Goal: Task Accomplishment & Management: Complete application form

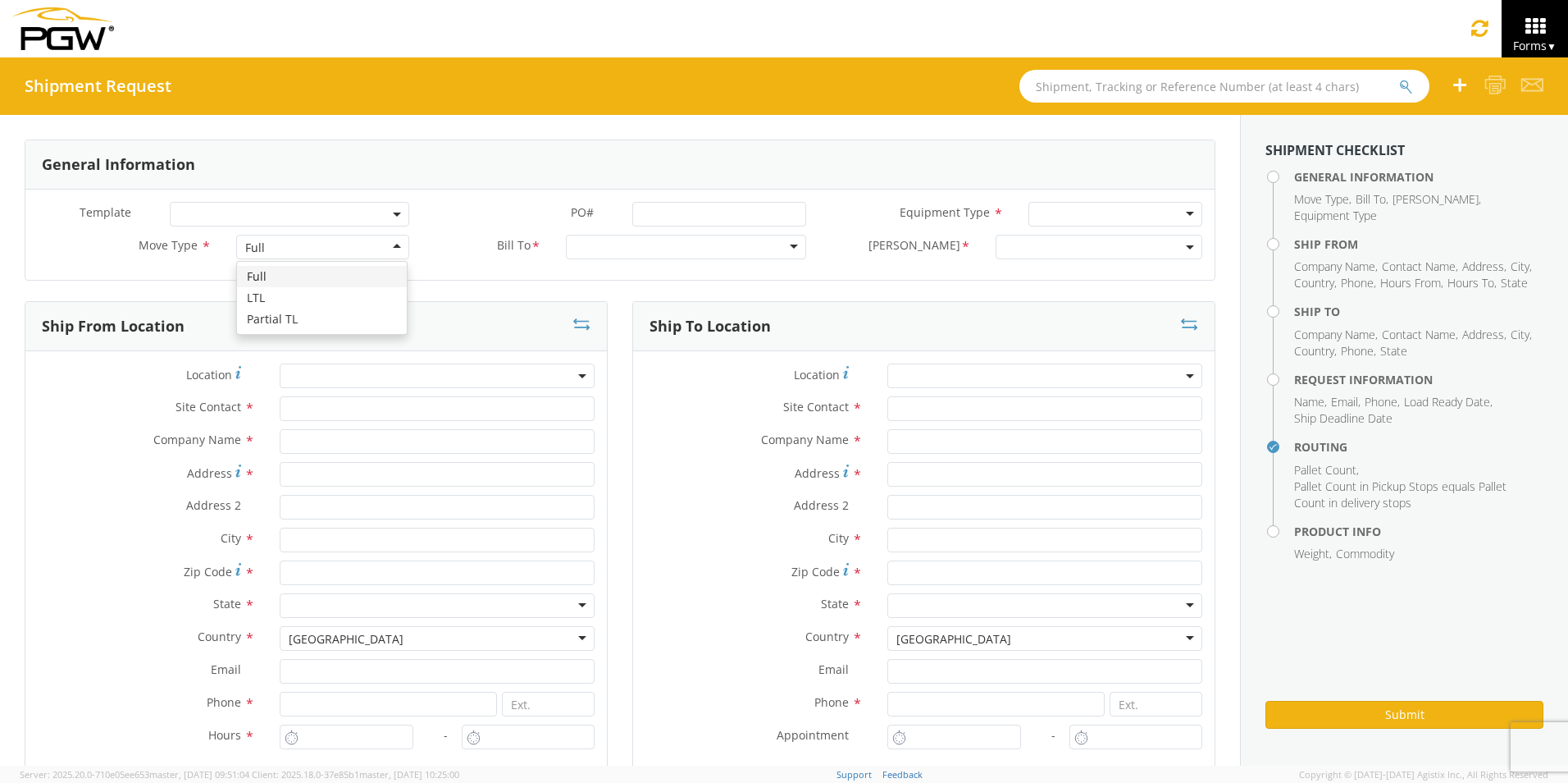
click at [388, 245] on div "Full" at bounding box center [322, 247] width 174 height 25
click at [670, 254] on div at bounding box center [685, 247] width 240 height 25
click at [726, 247] on div at bounding box center [685, 247] width 240 height 25
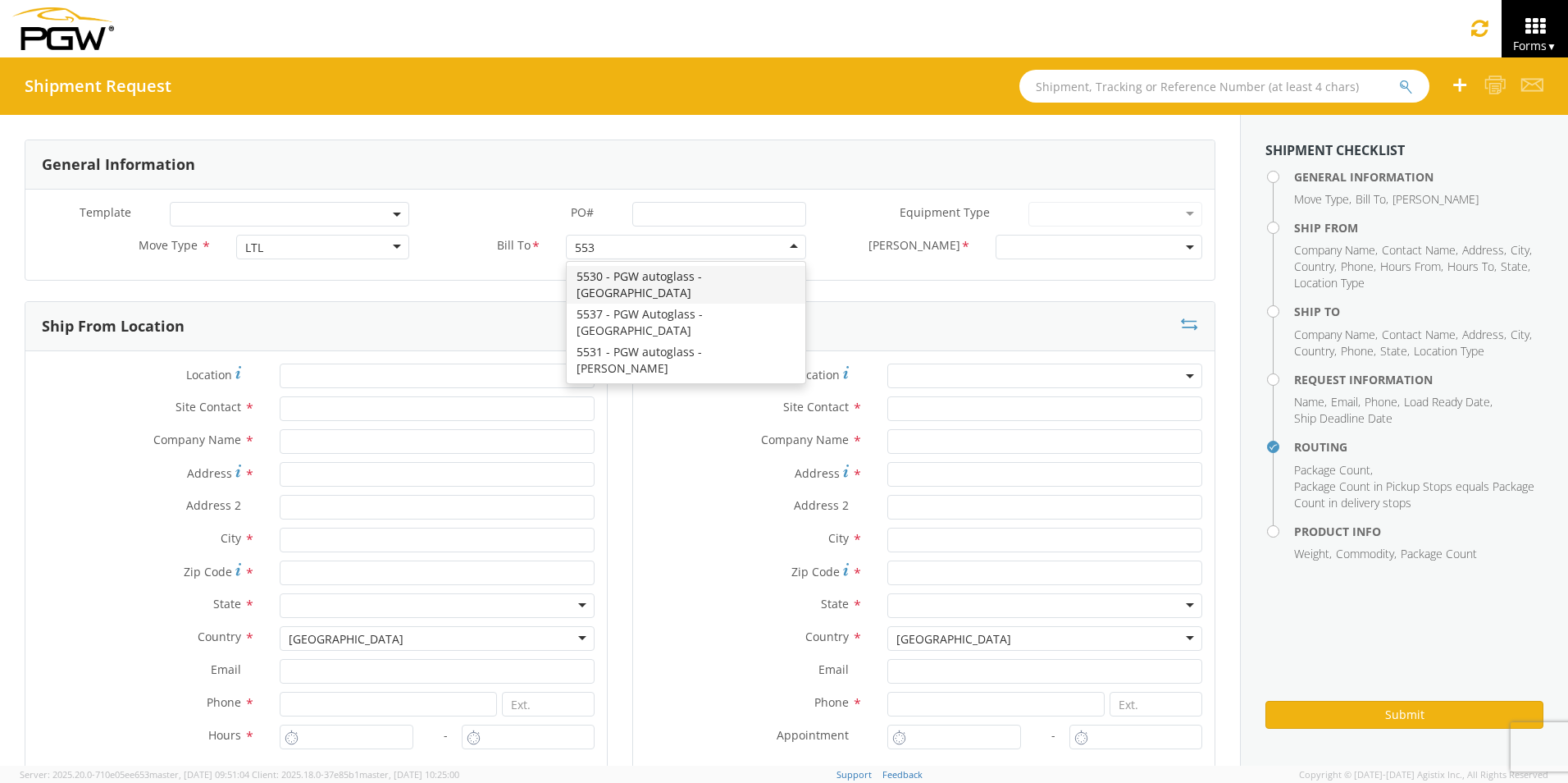
type input "5530"
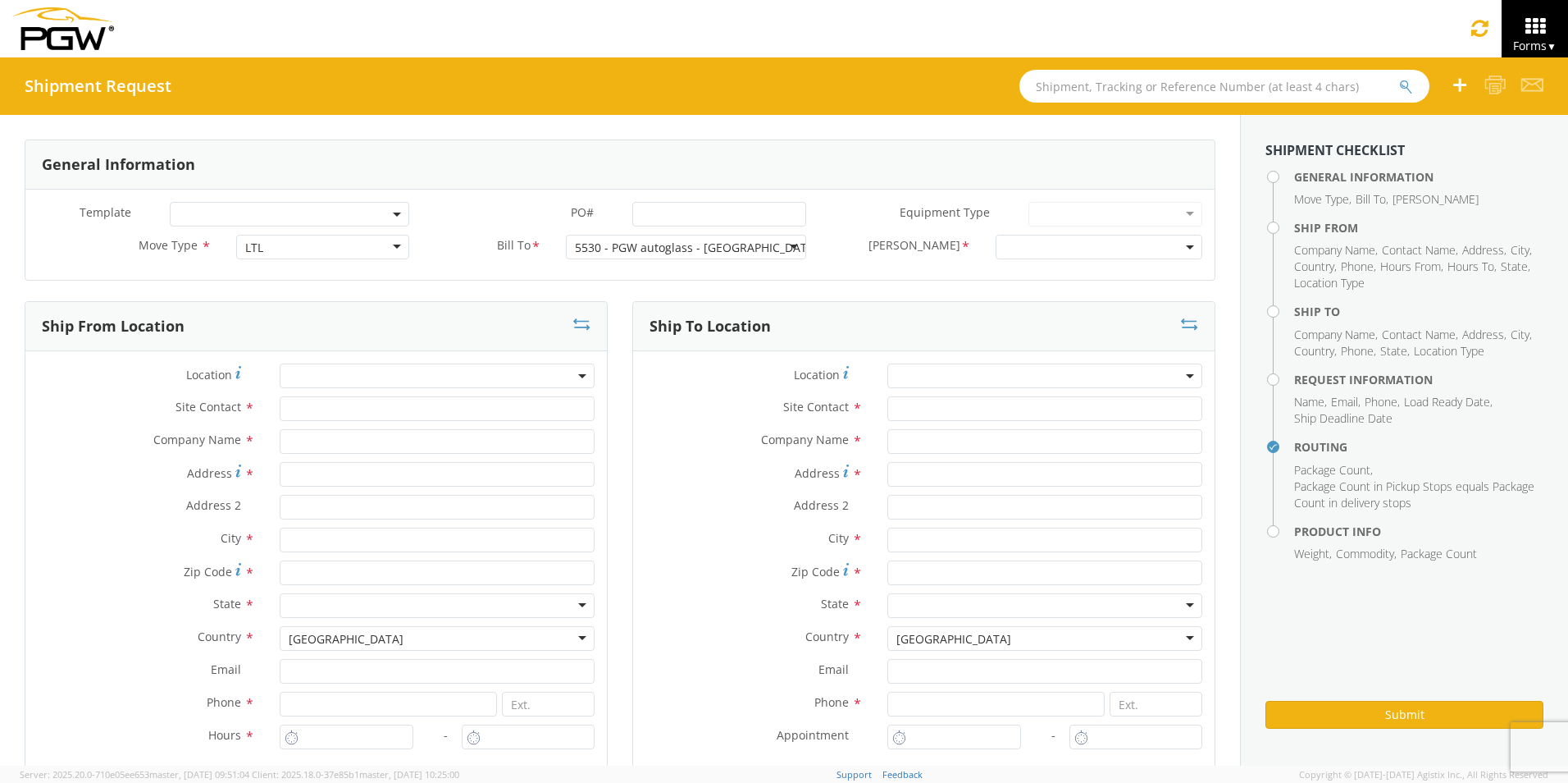
click at [1052, 248] on span at bounding box center [1099, 247] width 206 height 25
click at [1047, 241] on span at bounding box center [1099, 247] width 206 height 25
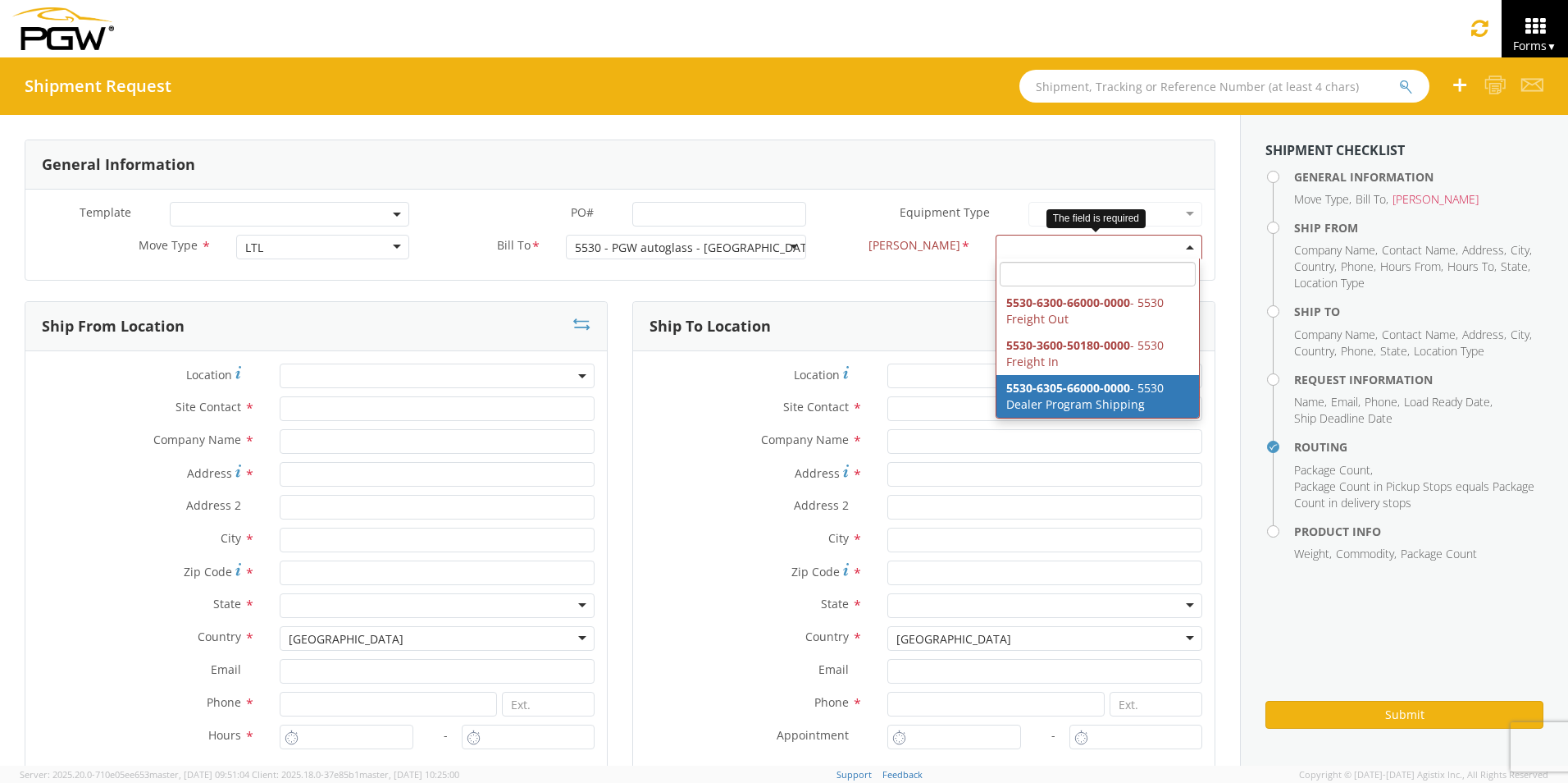
select select "5530-6305-66000-0000"
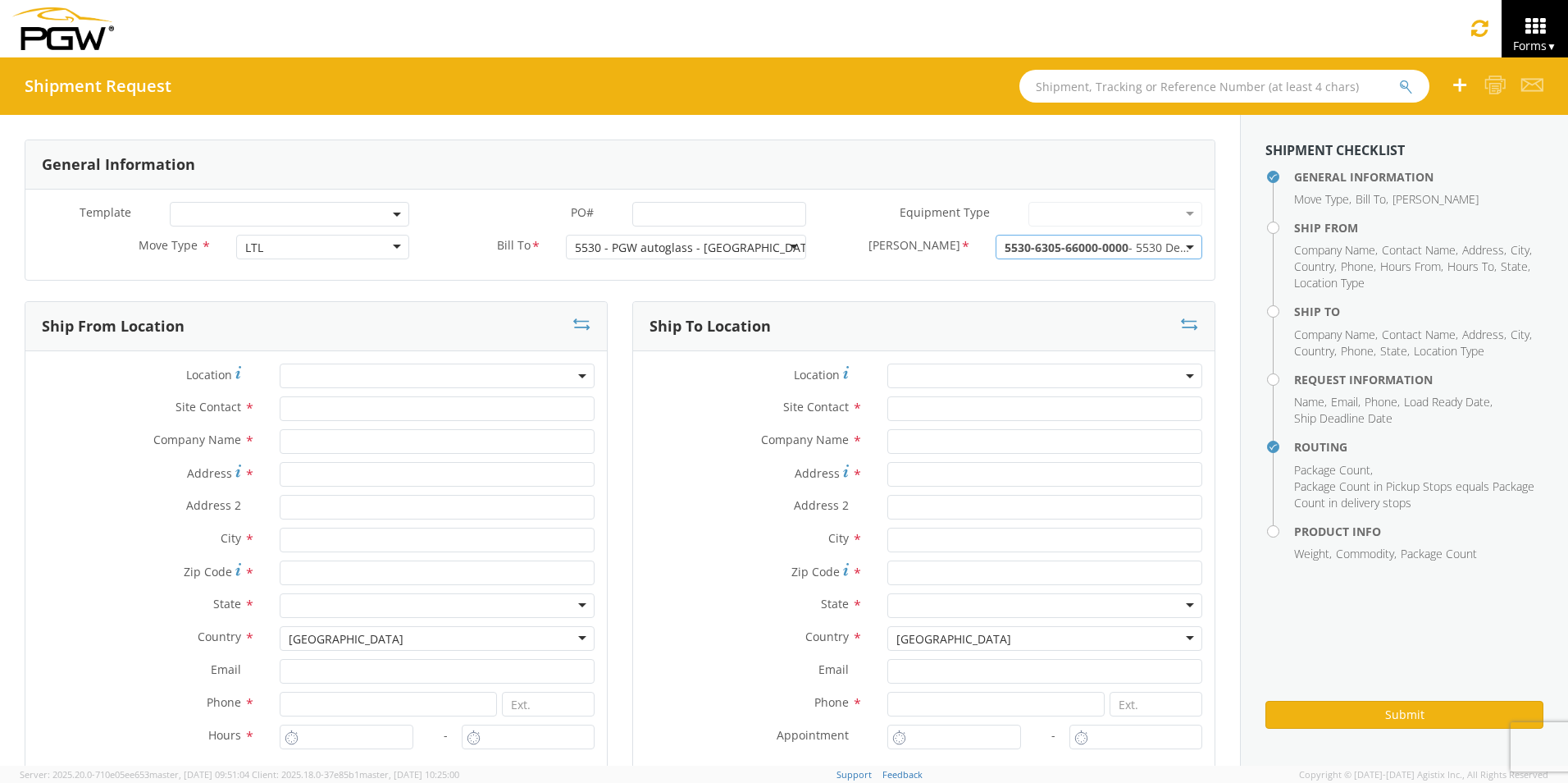
click at [437, 377] on span at bounding box center [436, 375] width 315 height 25
click at [421, 398] on input "search" at bounding box center [436, 402] width 303 height 25
type input "5530"
type input "5530 Branch Manager"
type input "5530 - PGW autoglass - [GEOGRAPHIC_DATA]"
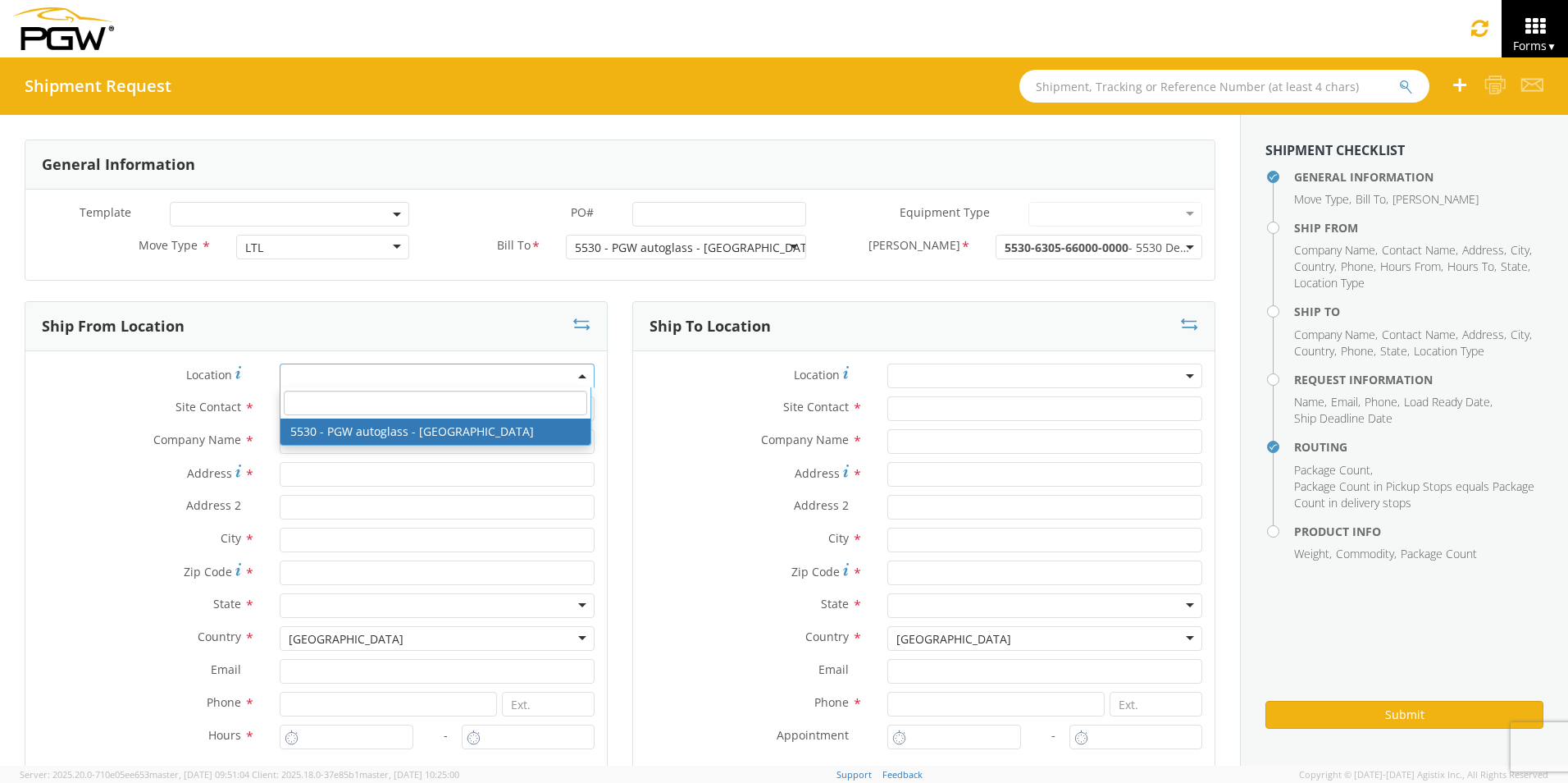
type input "[STREET_ADDRESS]"
type input "Bldg. 300. Ste. 330"
type input "[GEOGRAPHIC_DATA]"
type input "37217"
type input "[EMAIL_ADDRESS][DOMAIN_NAME]"
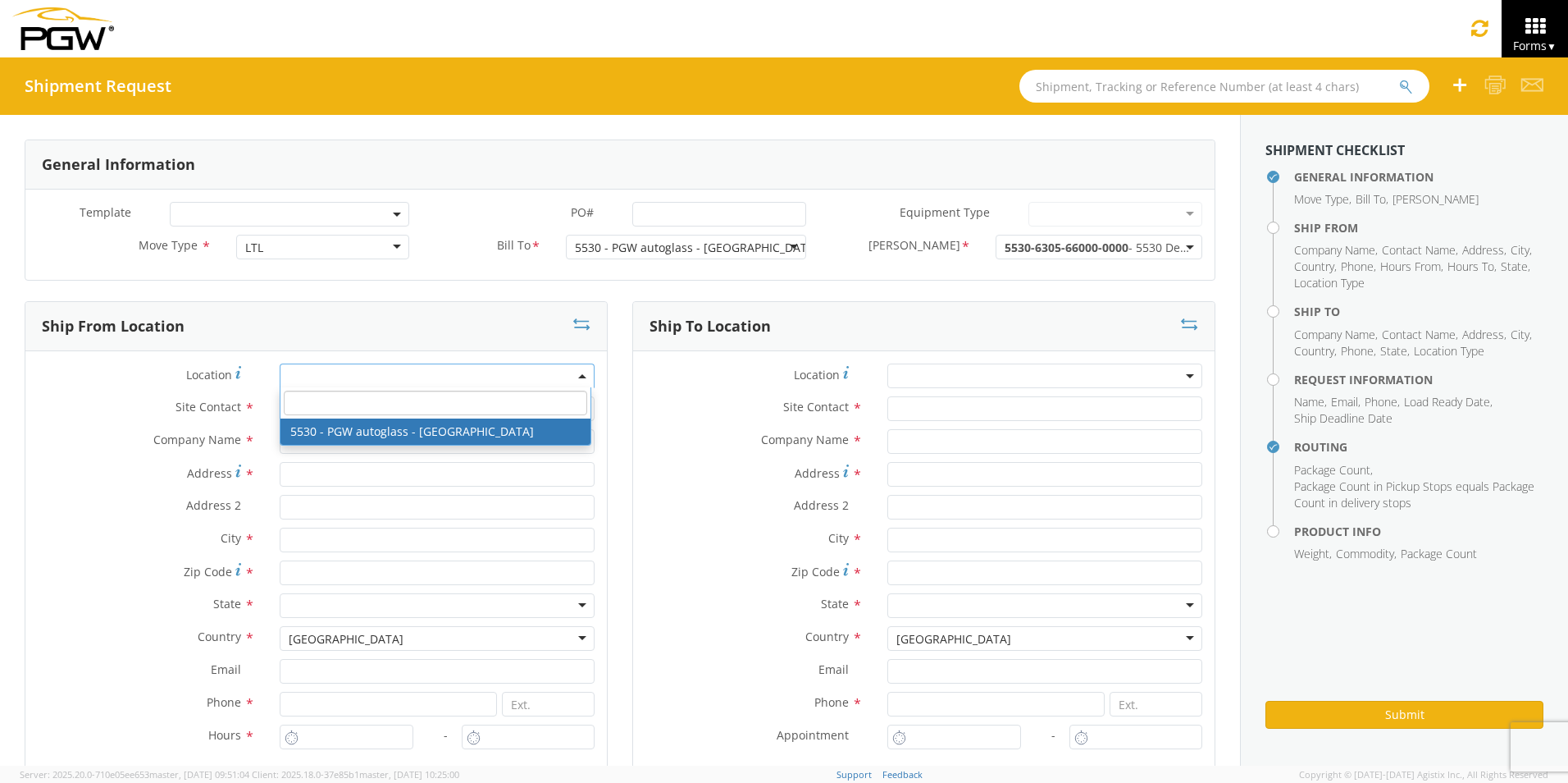
type input "[PHONE_NUMBER]"
type input "8:00 AM"
type input "5:00 PM"
select select "28357"
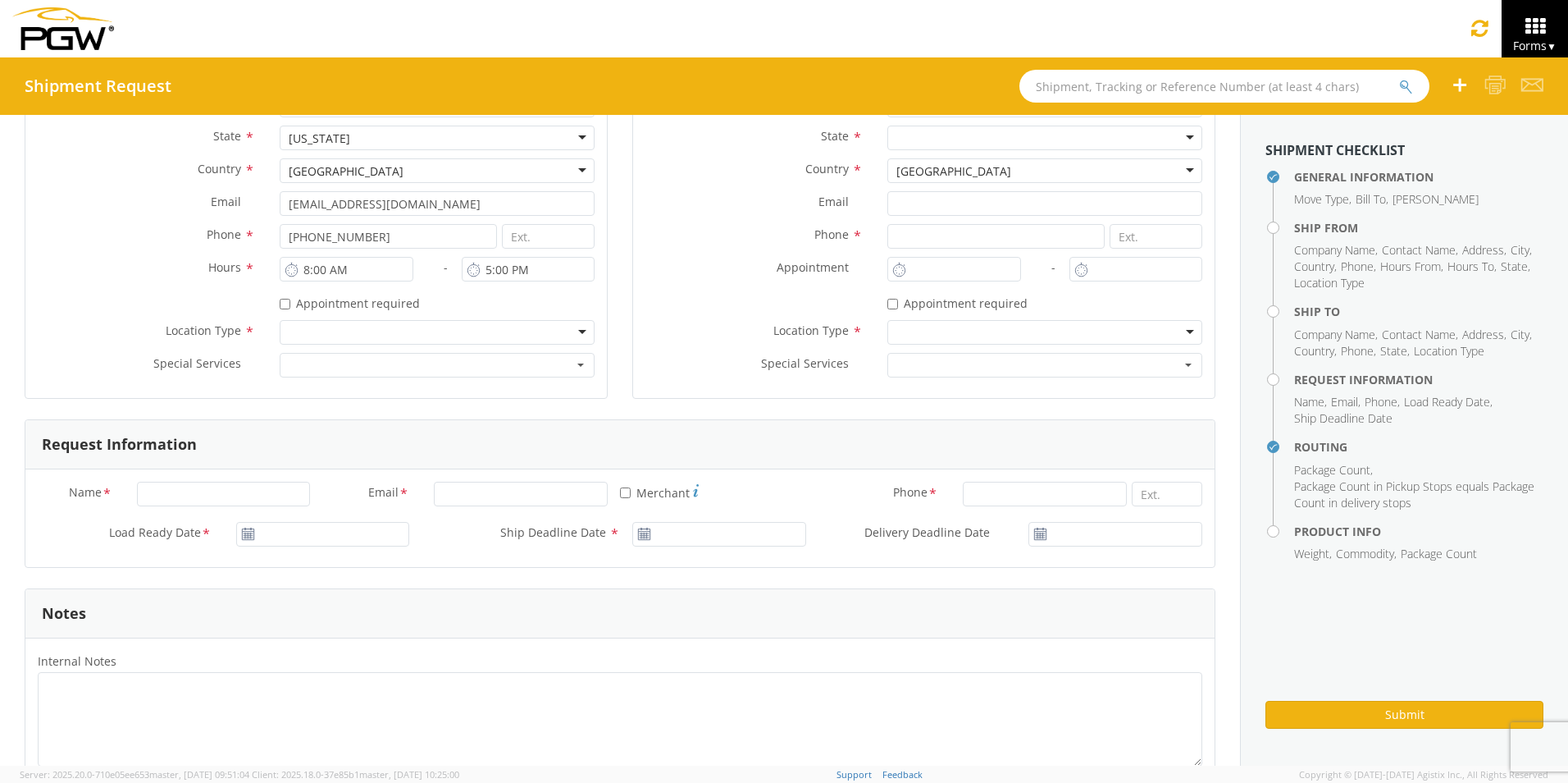
scroll to position [492, 0]
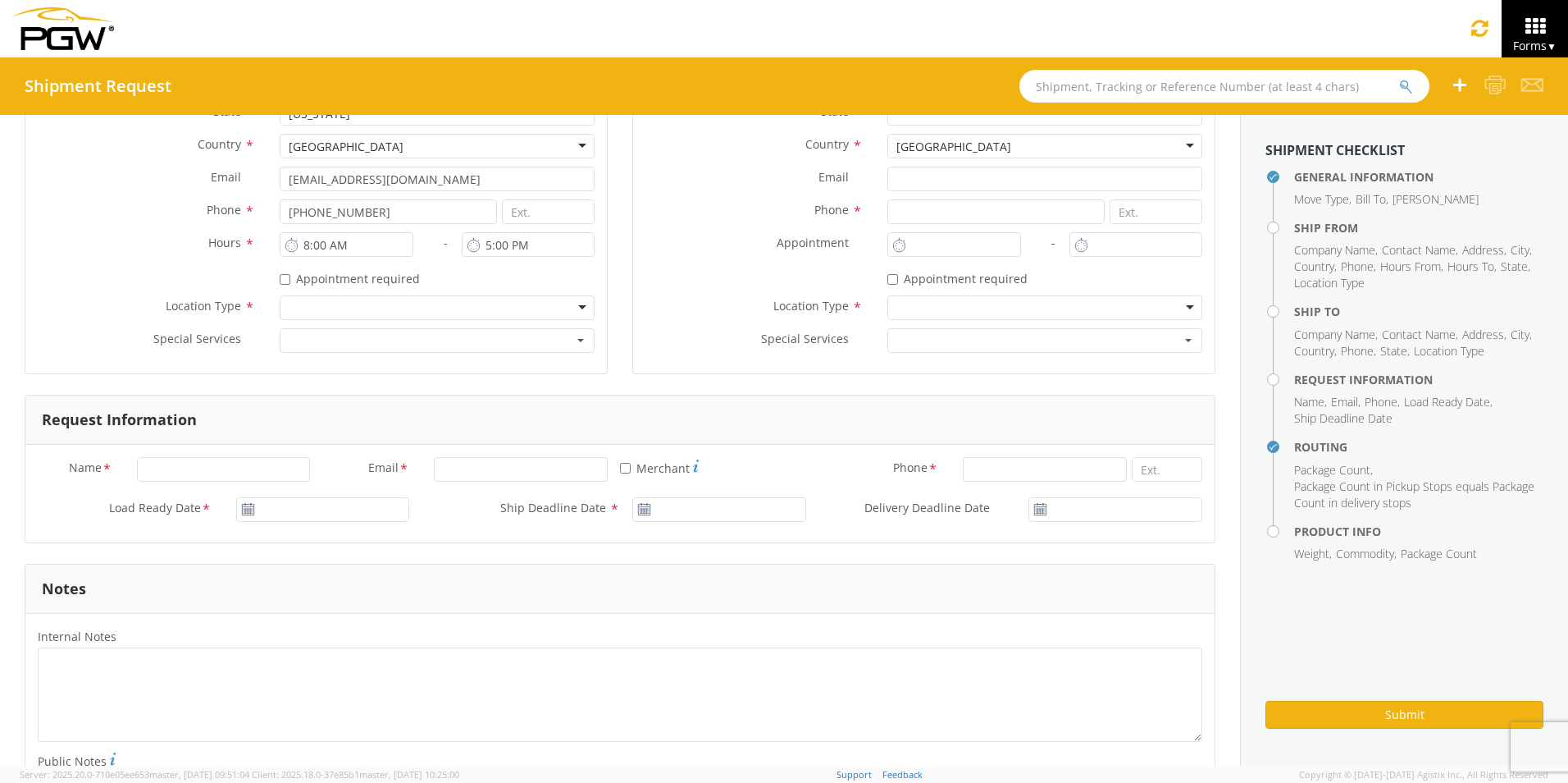
click at [341, 314] on div at bounding box center [436, 307] width 315 height 25
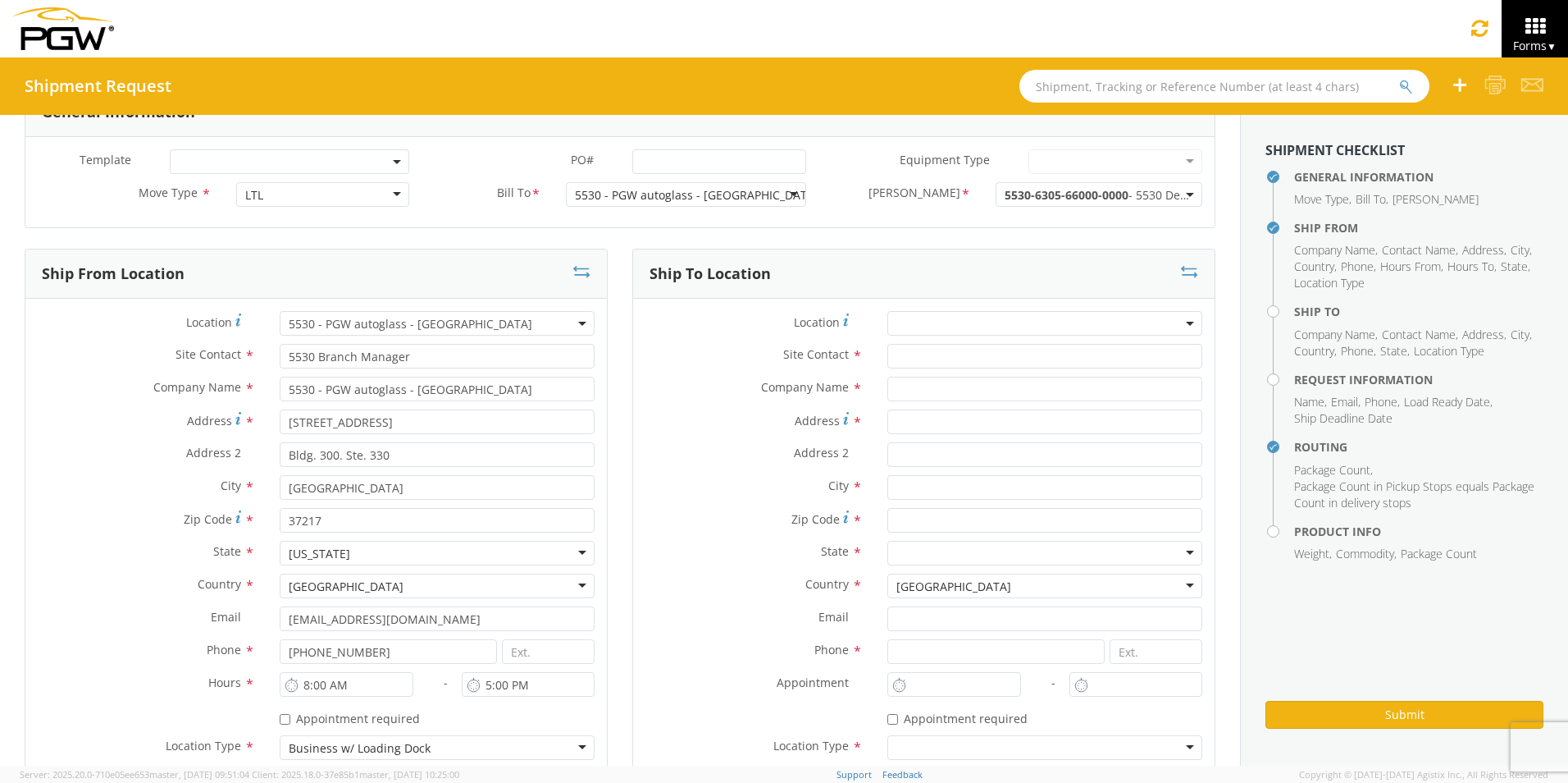
scroll to position [82, 0]
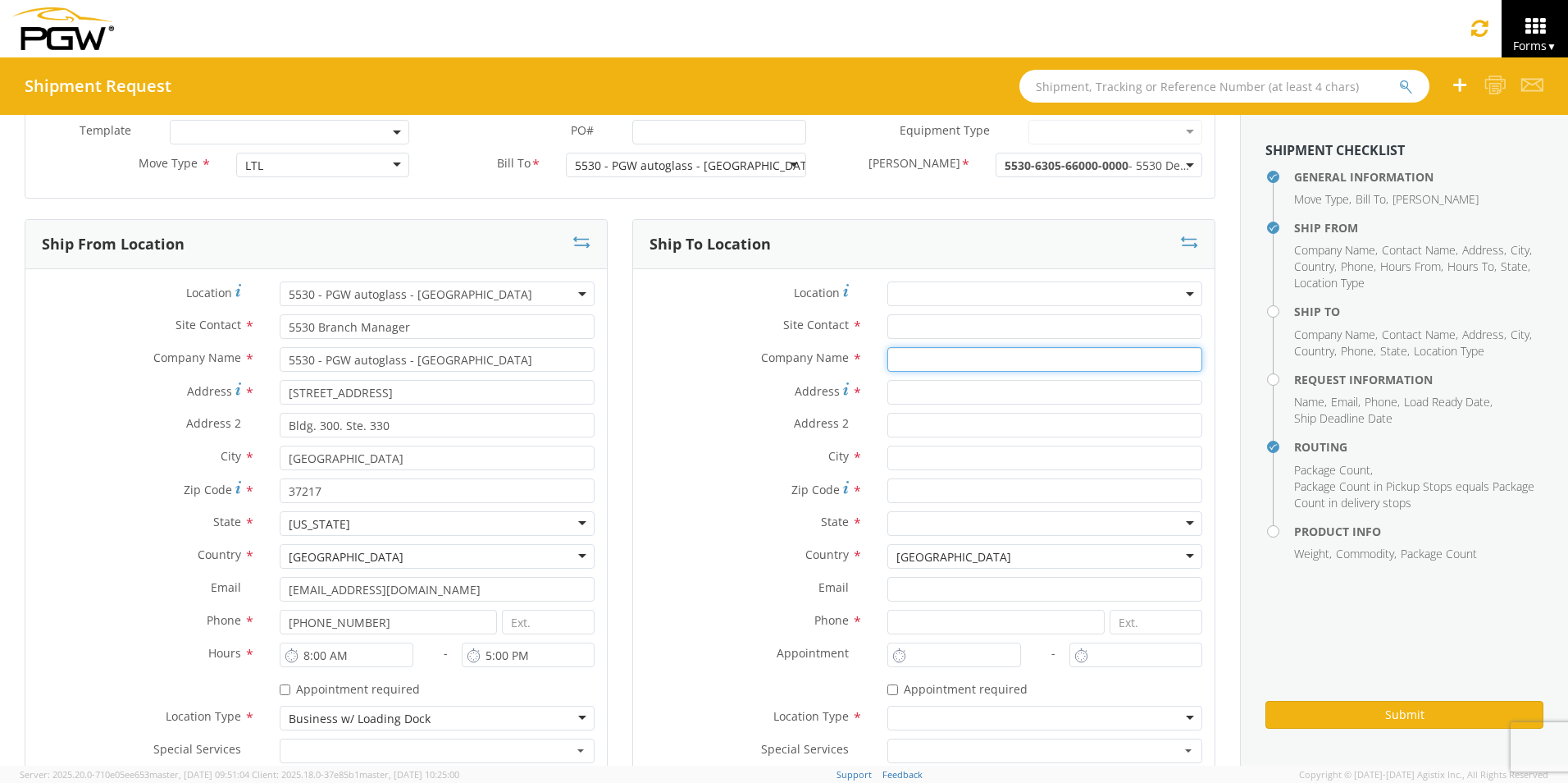
click at [926, 362] on input "text" at bounding box center [1044, 359] width 315 height 25
type input "[PERSON_NAME] Chevrolet"
click at [915, 392] on input "Address *" at bounding box center [1044, 392] width 315 height 25
type input "[STREET_ADDRESS]"
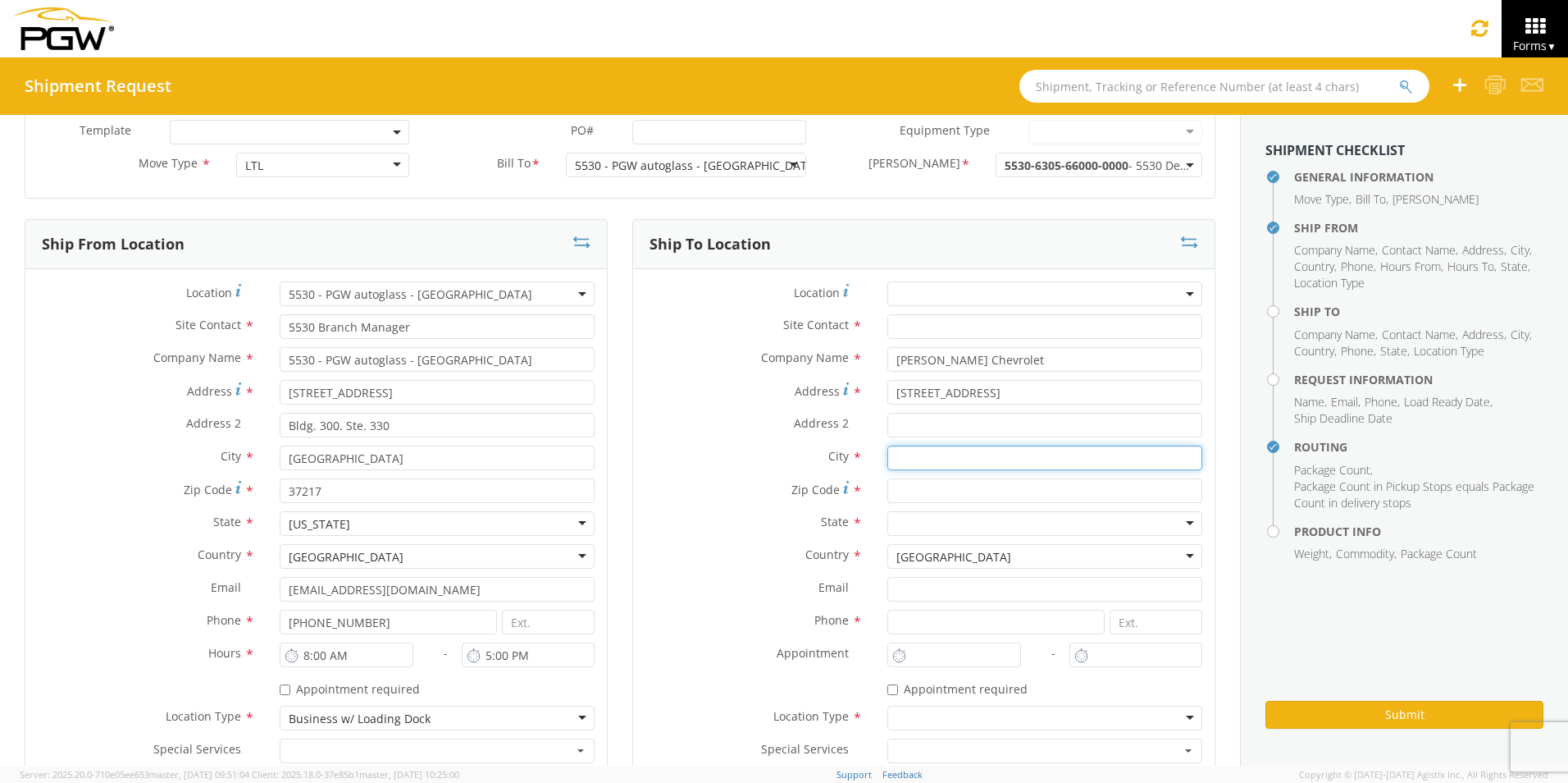
click at [907, 452] on input "text" at bounding box center [1044, 457] width 315 height 25
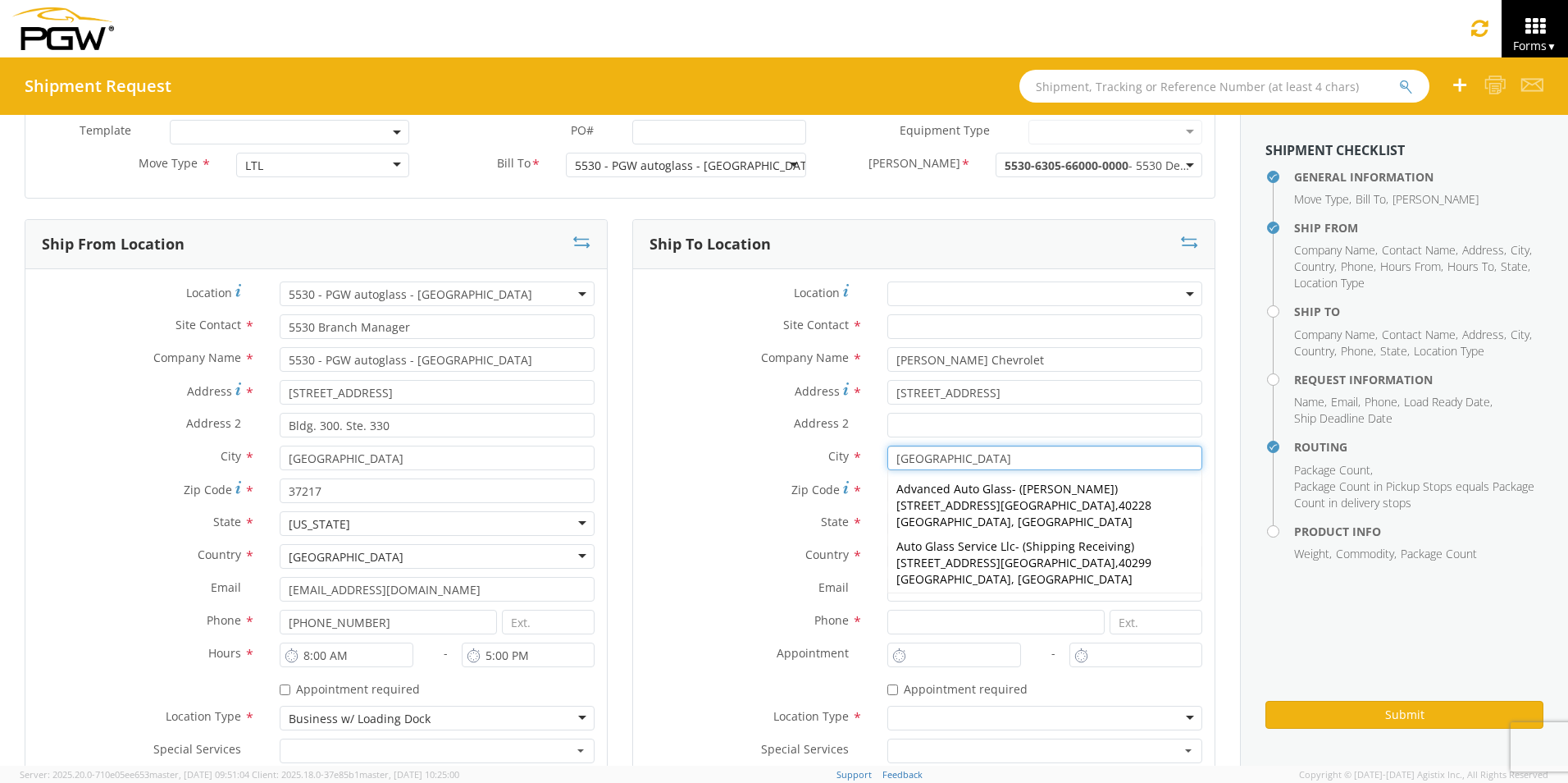
type input "[GEOGRAPHIC_DATA]"
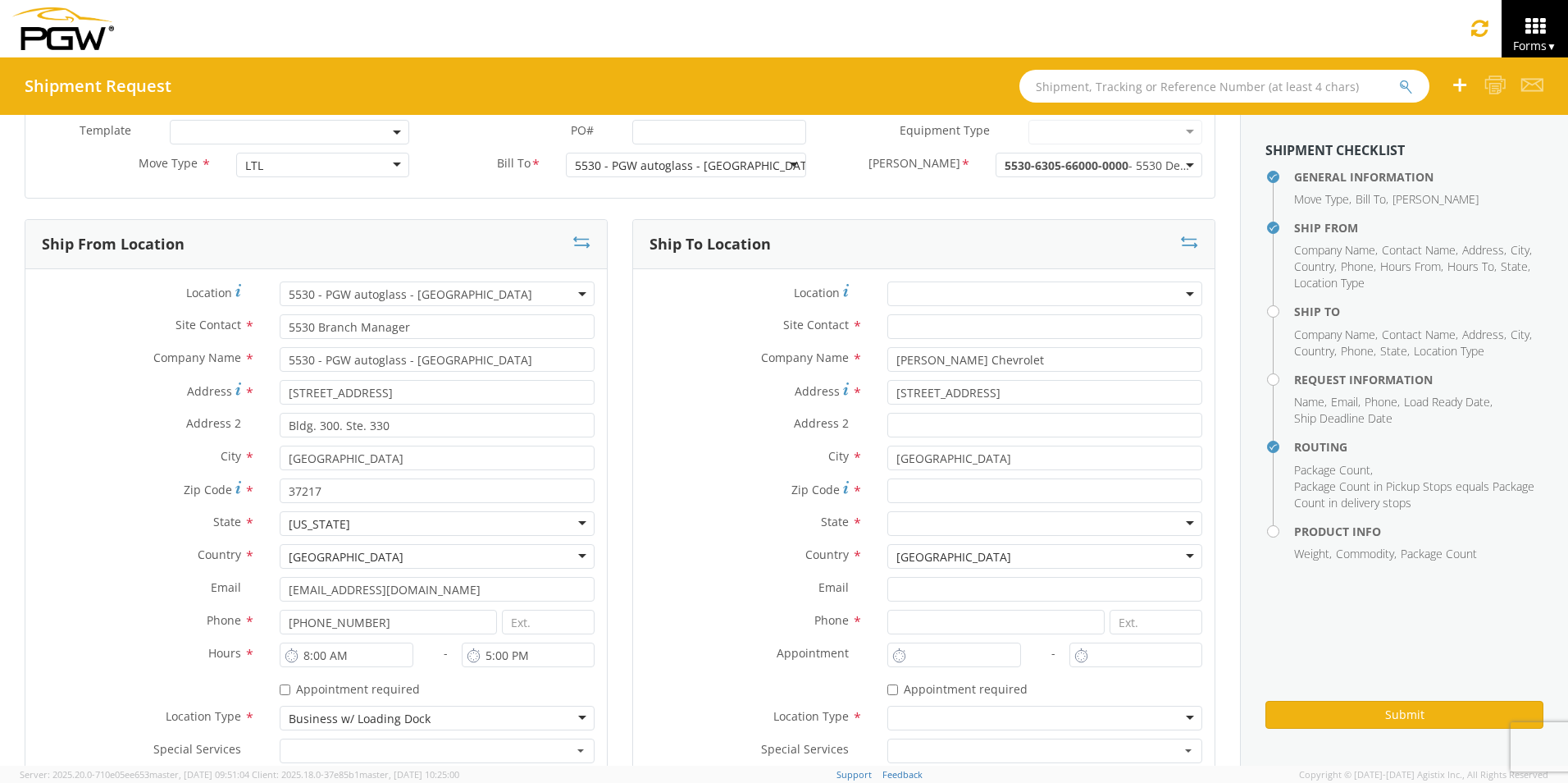
drag, startPoint x: 704, startPoint y: 532, endPoint x: 688, endPoint y: 535, distance: 16.3
click at [688, 535] on div "State * [US_STATE] [US_STATE] [US_STATE] [US_STATE] Armed Forces Americas Armed…" at bounding box center [923, 523] width 581 height 25
click at [917, 492] on input "Zip Code *" at bounding box center [1044, 490] width 315 height 25
type input "40213"
click at [938, 327] on input "text" at bounding box center [1044, 326] width 315 height 25
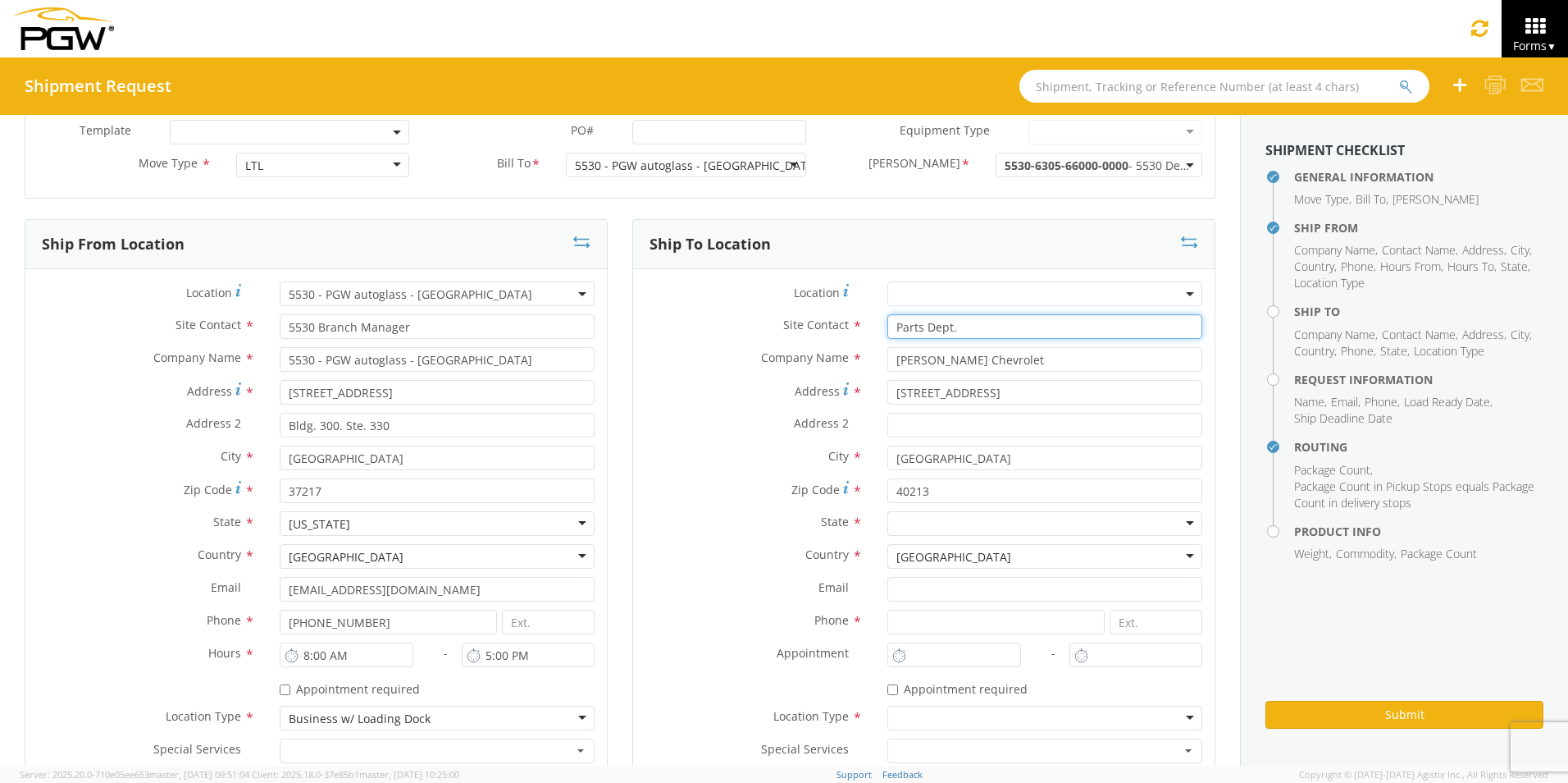
type input "Parts Dept."
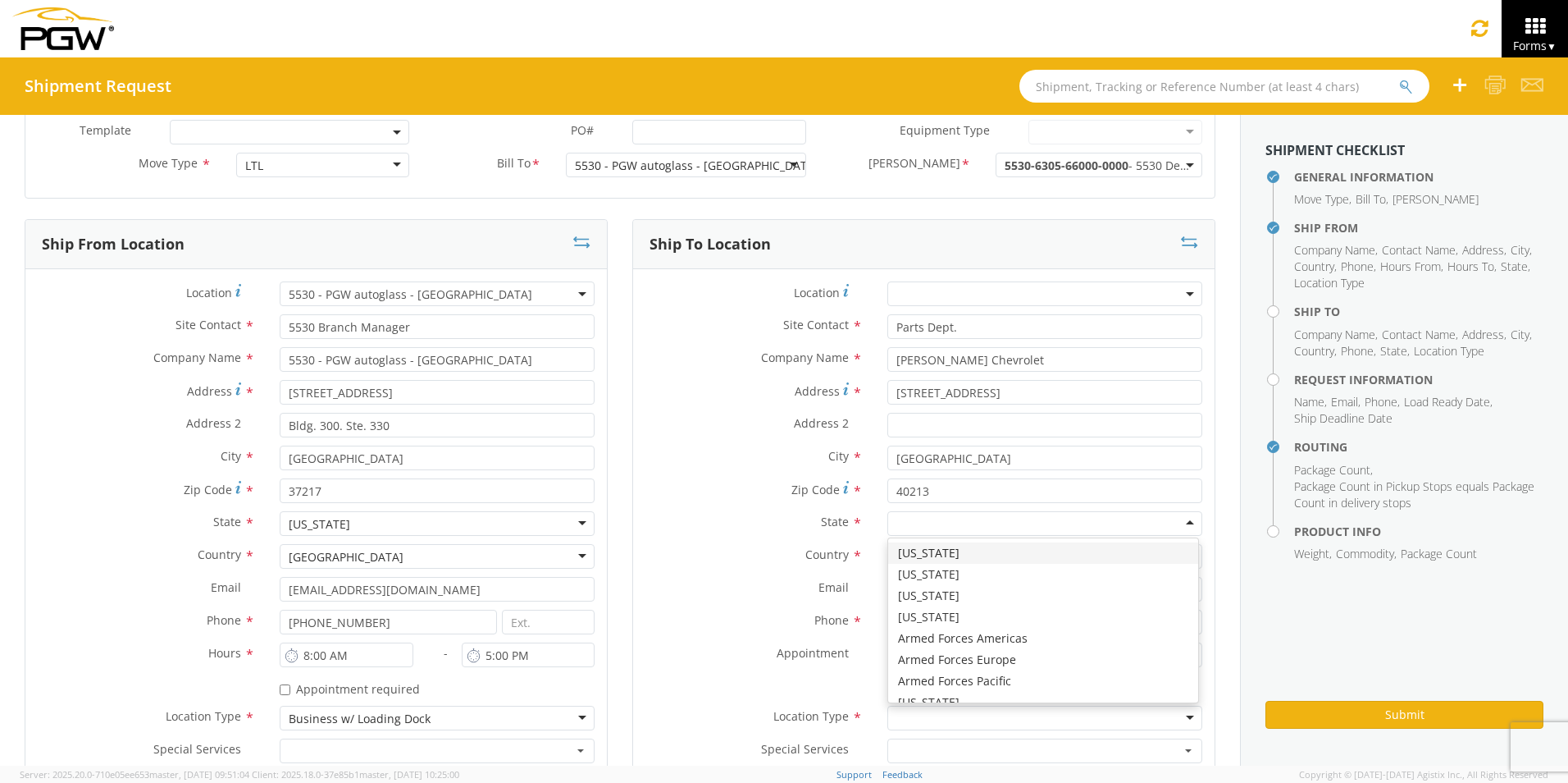
click at [917, 520] on div at bounding box center [1044, 523] width 315 height 25
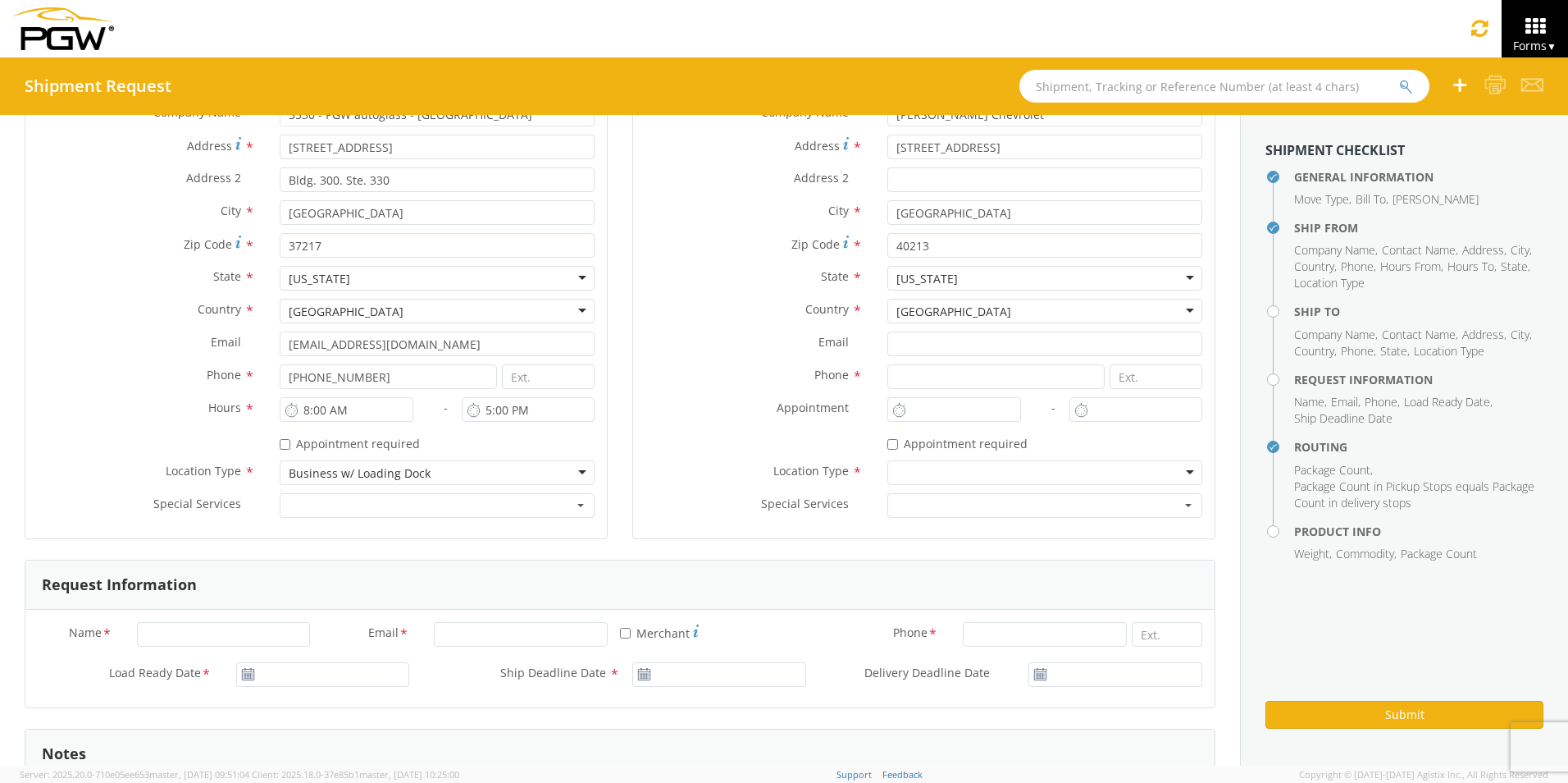
scroll to position [329, 0]
click at [903, 470] on div at bounding box center [1044, 471] width 315 height 25
click at [210, 631] on input "Name *" at bounding box center [223, 632] width 174 height 25
type input "[PERSON_NAME]"
click at [478, 635] on input "Email *" at bounding box center [520, 632] width 174 height 25
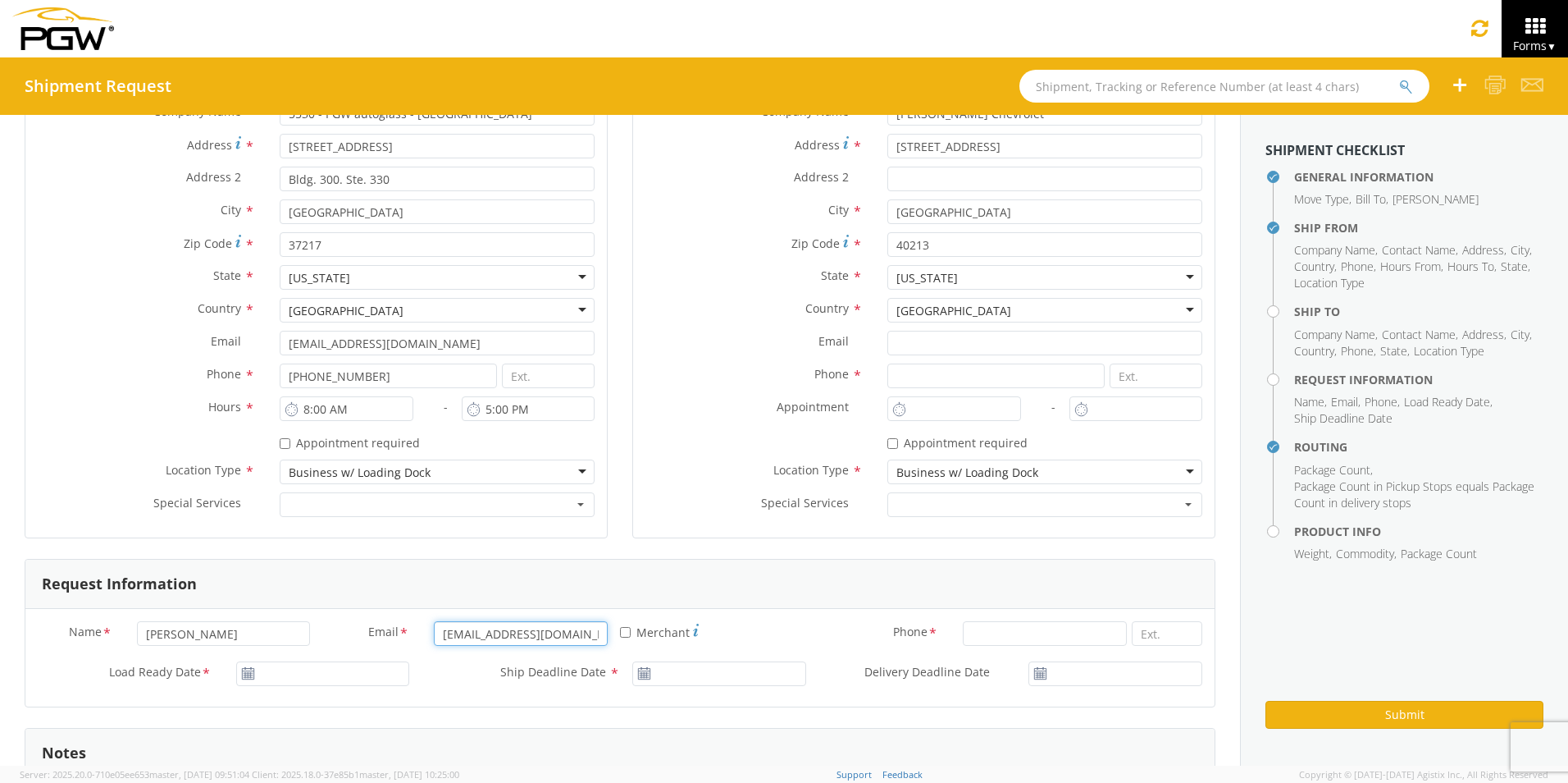
type input "[EMAIL_ADDRESS][DOMAIN_NAME]"
click at [1007, 637] on input at bounding box center [1045, 632] width 165 height 25
type input "6156424703"
click at [306, 680] on input "Load Ready Date *" at bounding box center [322, 673] width 174 height 25
type input "[DATE]"
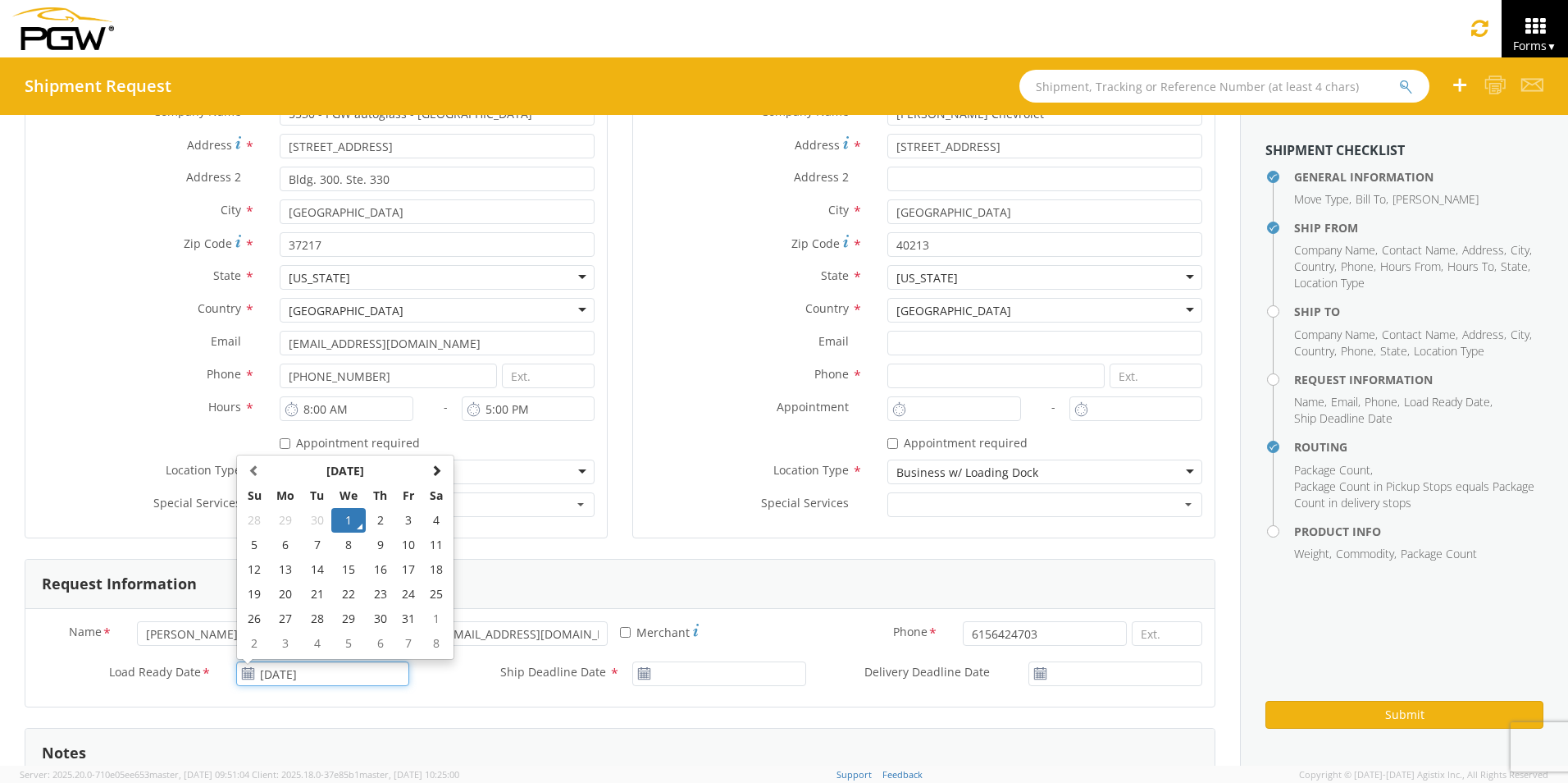
click at [355, 524] on td "1" at bounding box center [348, 519] width 34 height 25
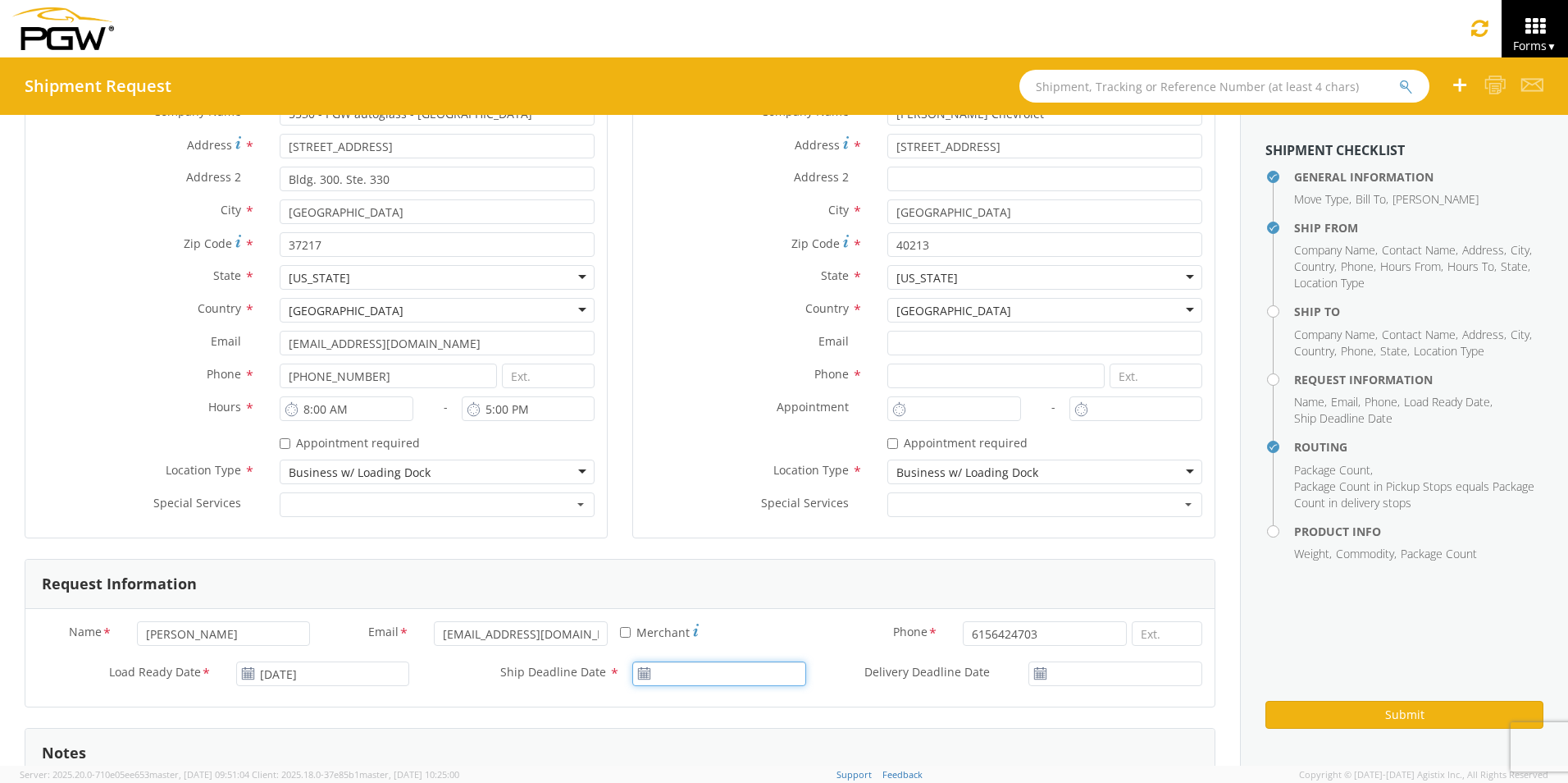
type input "[DATE]"
click at [704, 674] on input "[DATE]" at bounding box center [719, 673] width 174 height 25
click at [736, 517] on td "1" at bounding box center [745, 519] width 34 height 25
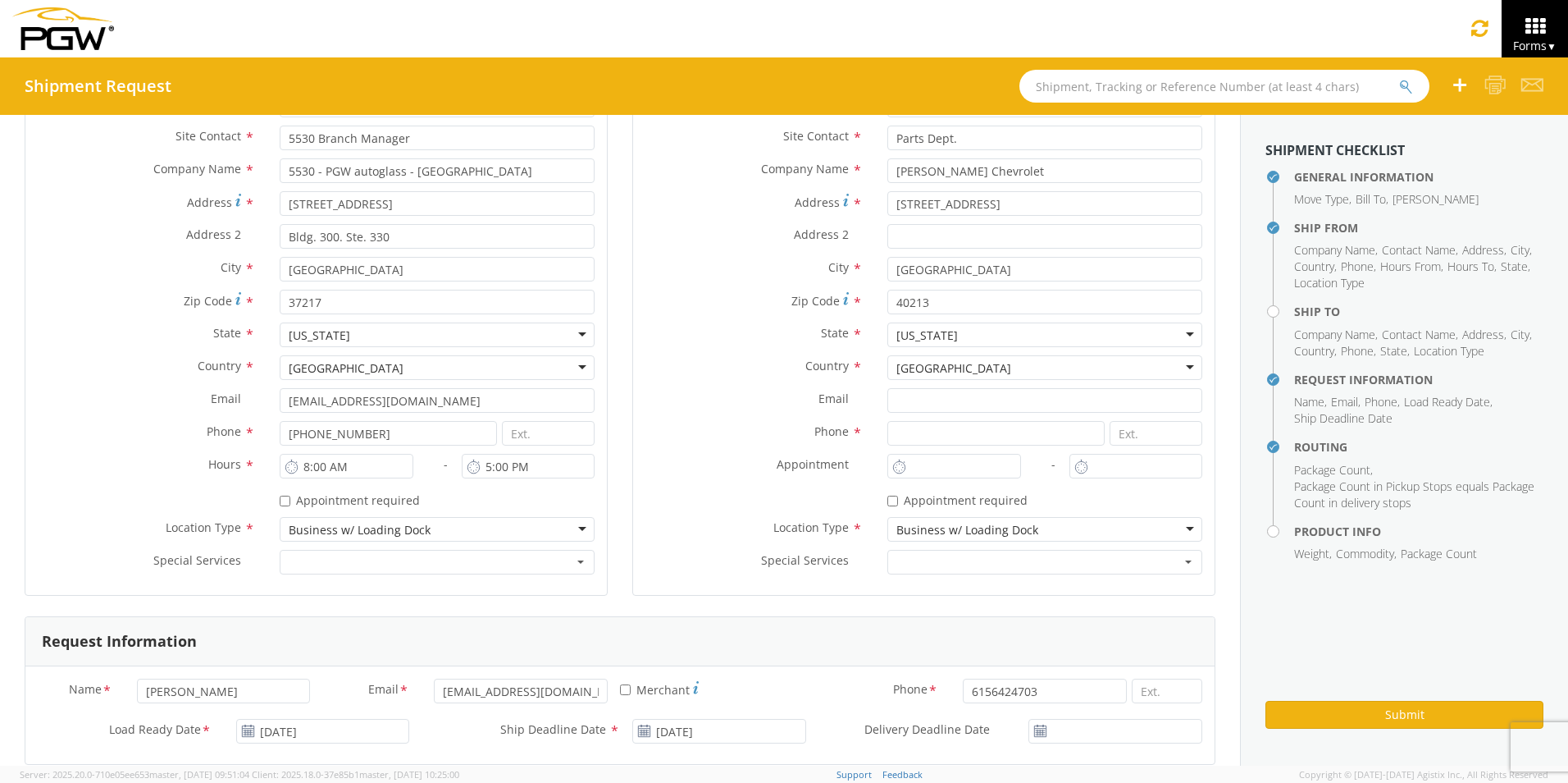
scroll to position [246, 0]
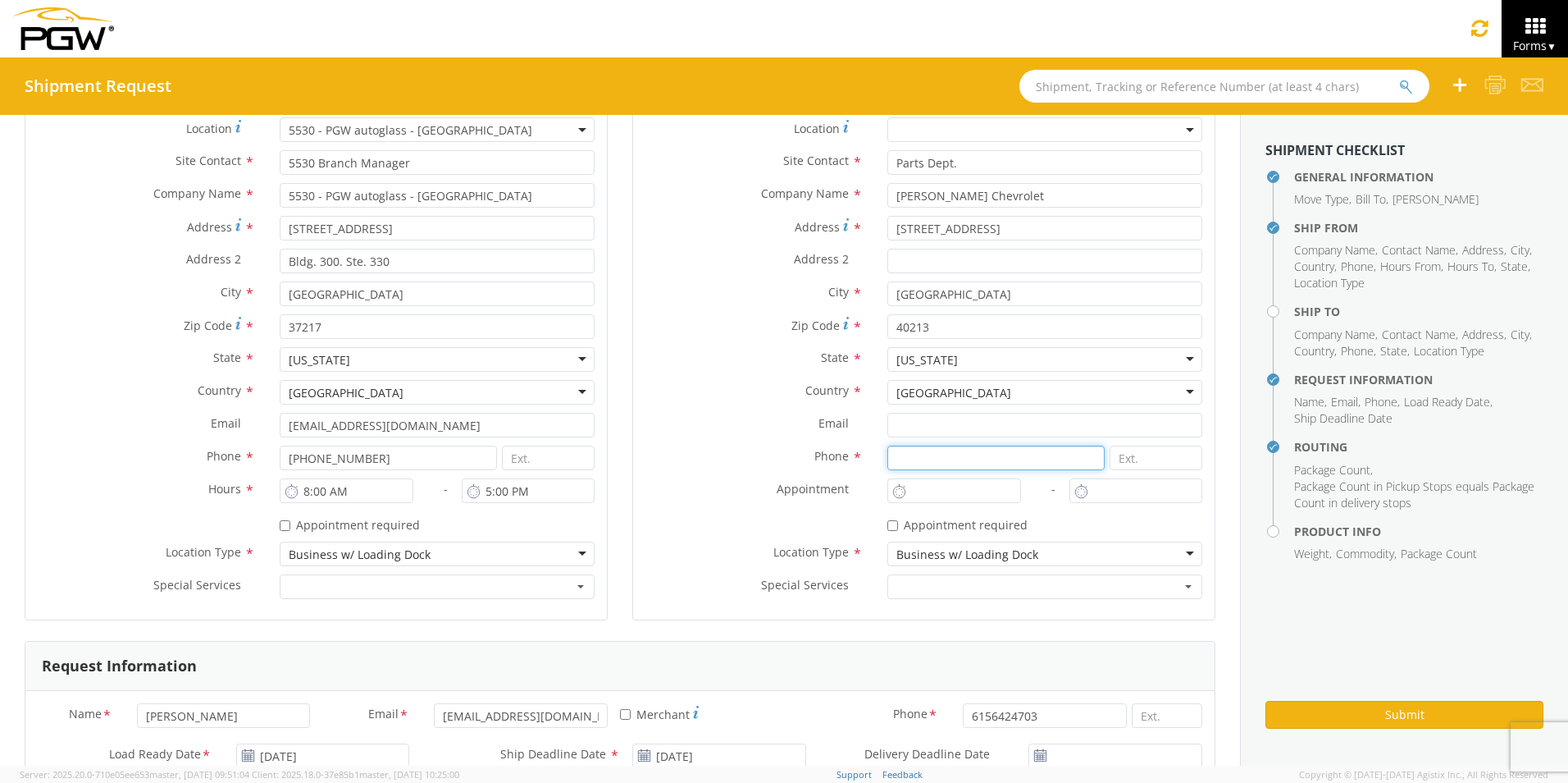
click at [921, 458] on input at bounding box center [995, 457] width 217 height 25
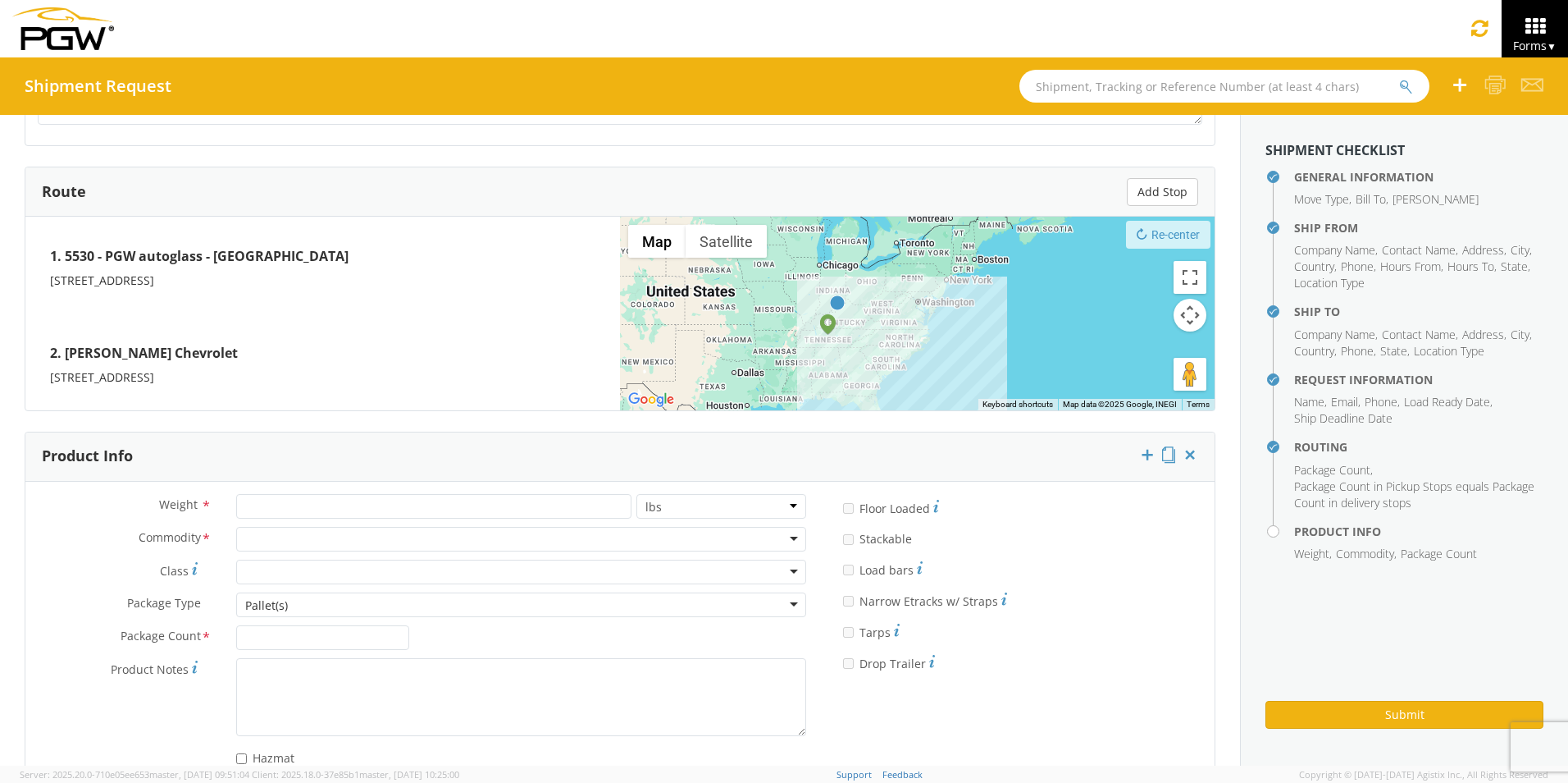
scroll to position [1277, 0]
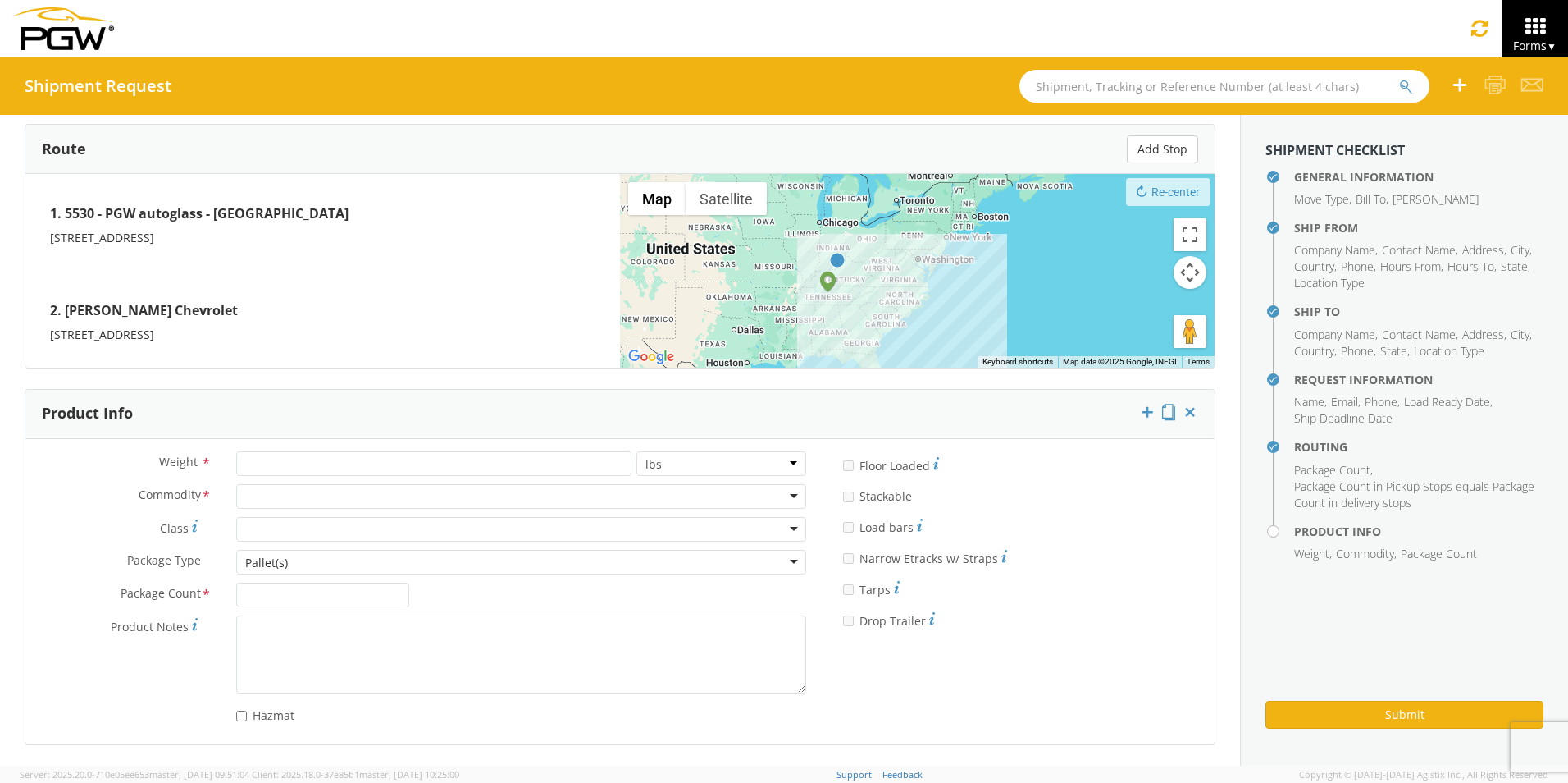
type input "5029686111"
click at [345, 469] on input "number" at bounding box center [434, 463] width 395 height 25
type input "150"
click at [313, 492] on div at bounding box center [521, 496] width 570 height 25
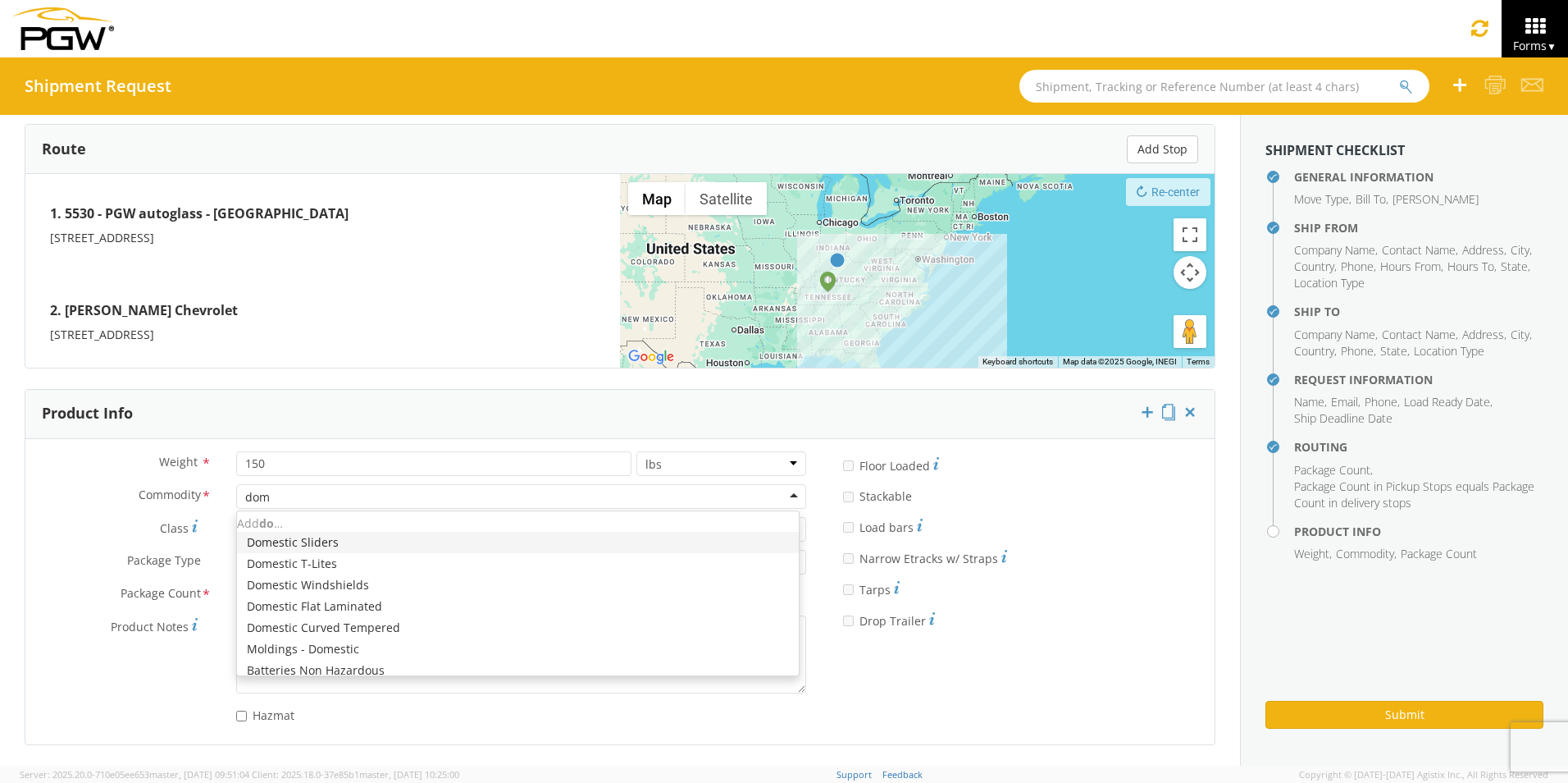
type input "dome"
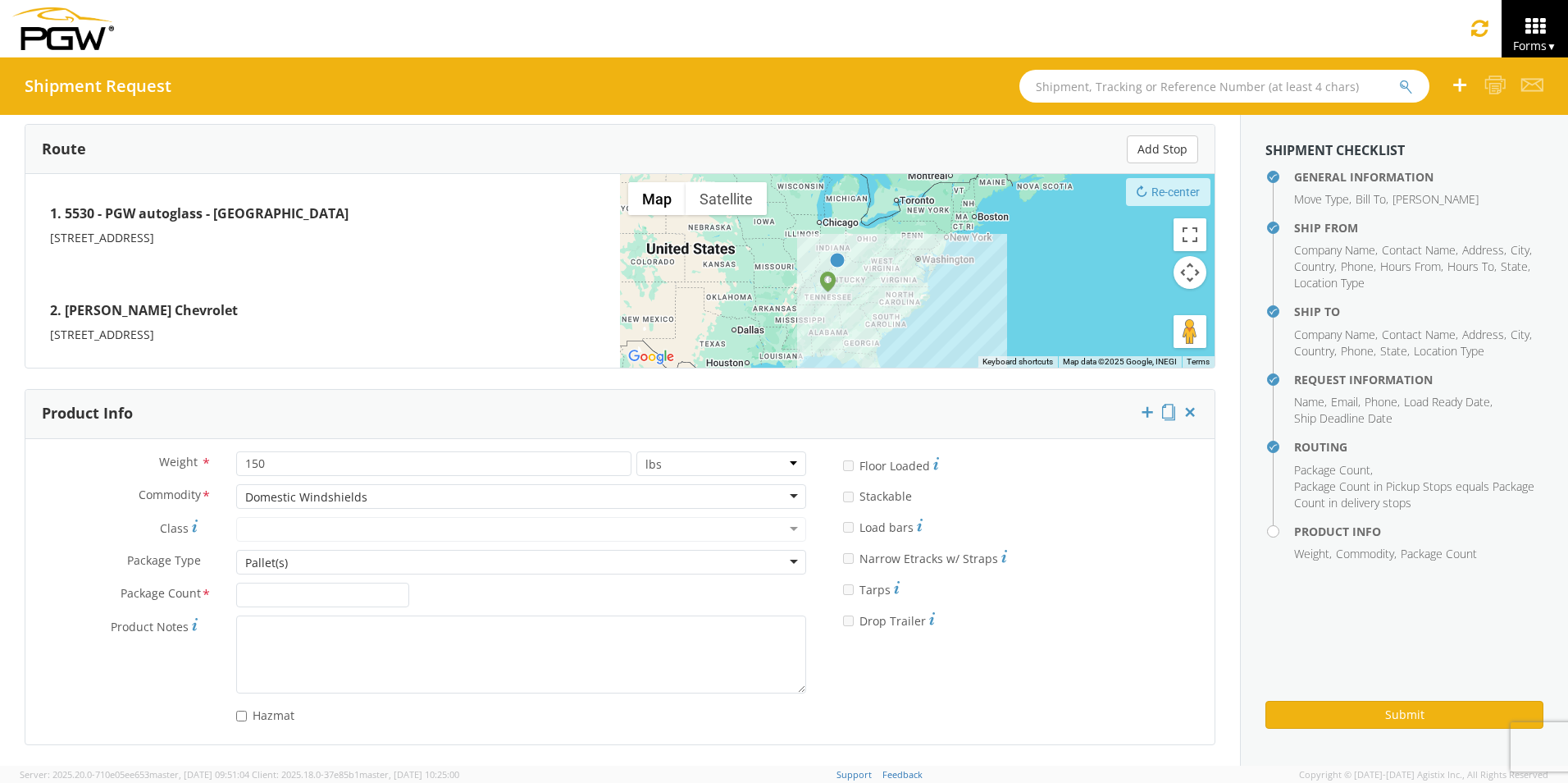
click at [302, 566] on div "Pallet(s)" at bounding box center [521, 562] width 570 height 25
click at [289, 597] on input "Package Count *" at bounding box center [322, 594] width 174 height 25
type input "2"
click at [1396, 714] on button "Submit" at bounding box center [1404, 714] width 278 height 28
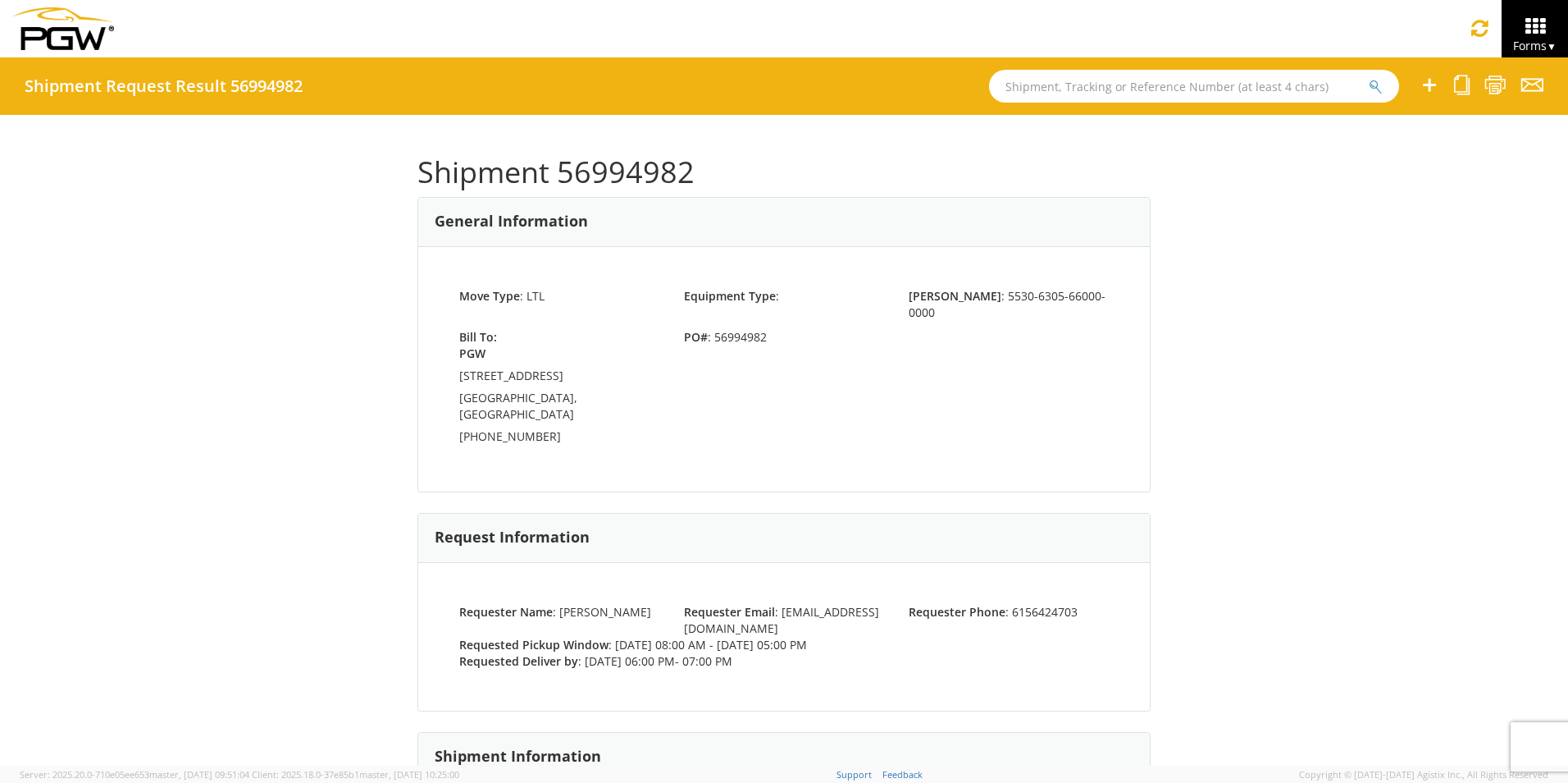
click at [1428, 91] on icon at bounding box center [1429, 85] width 20 height 21
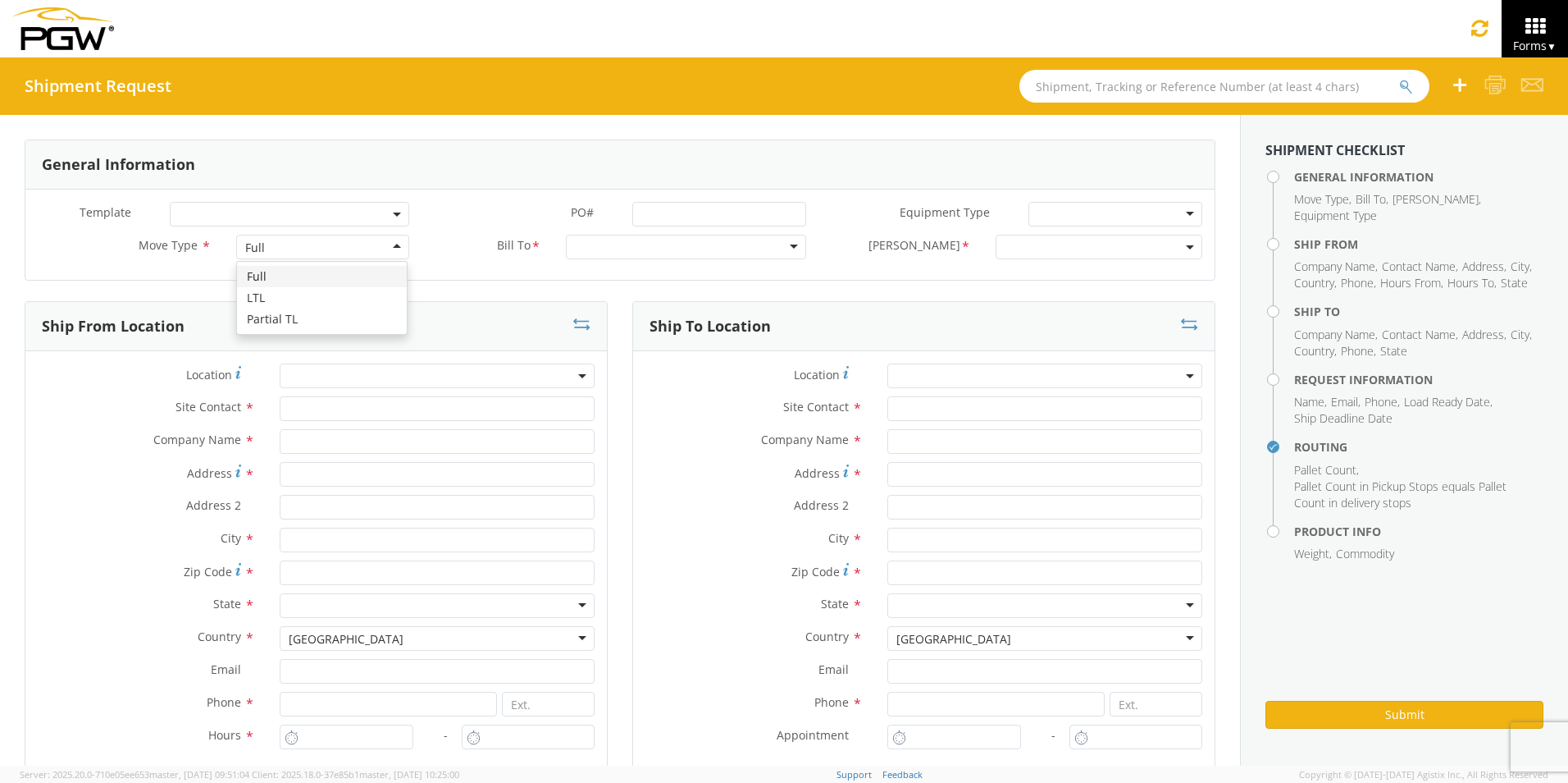
click at [265, 244] on div "Full" at bounding box center [322, 247] width 174 height 25
click at [586, 245] on div at bounding box center [685, 247] width 240 height 25
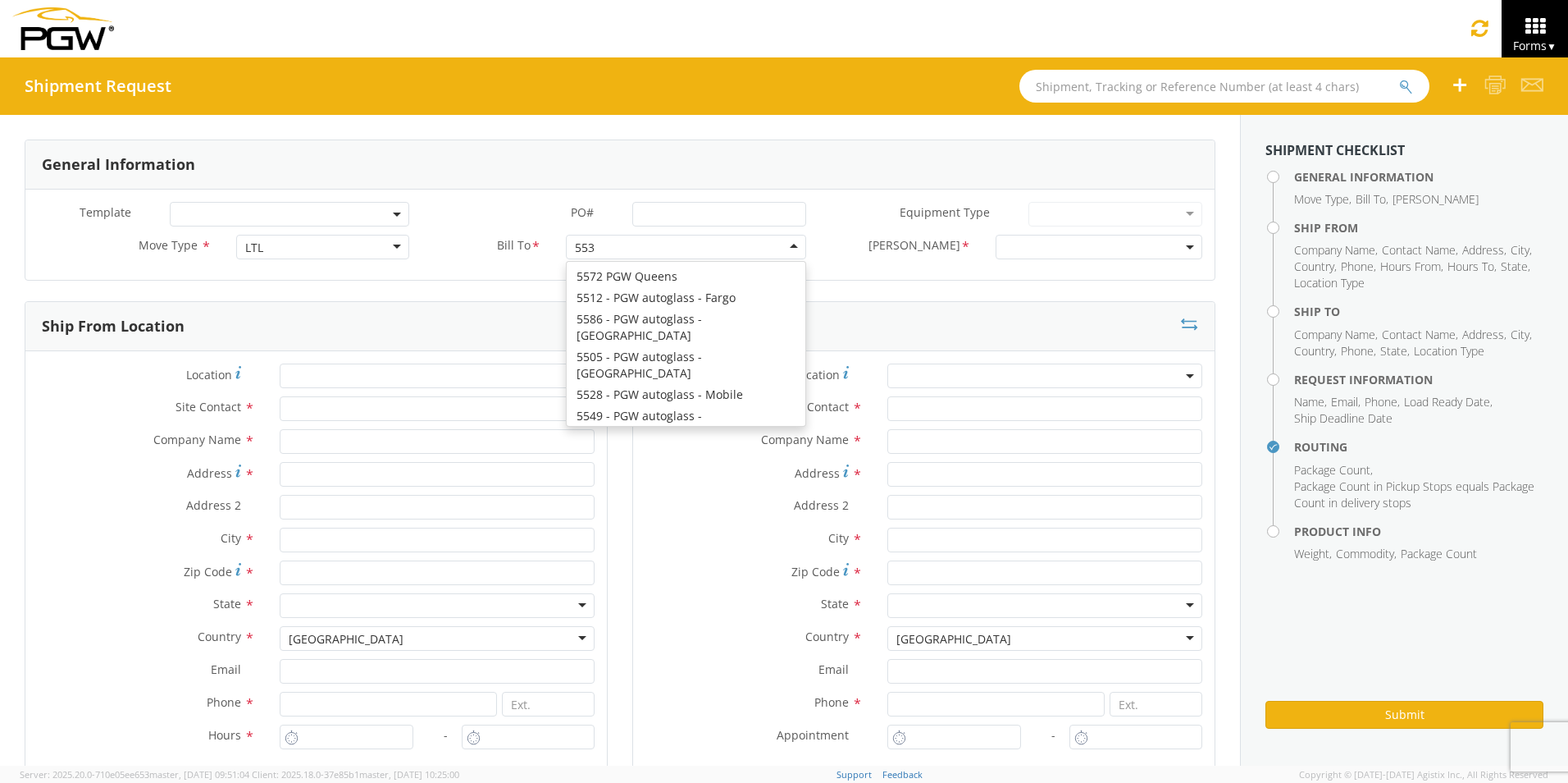
type input "5530"
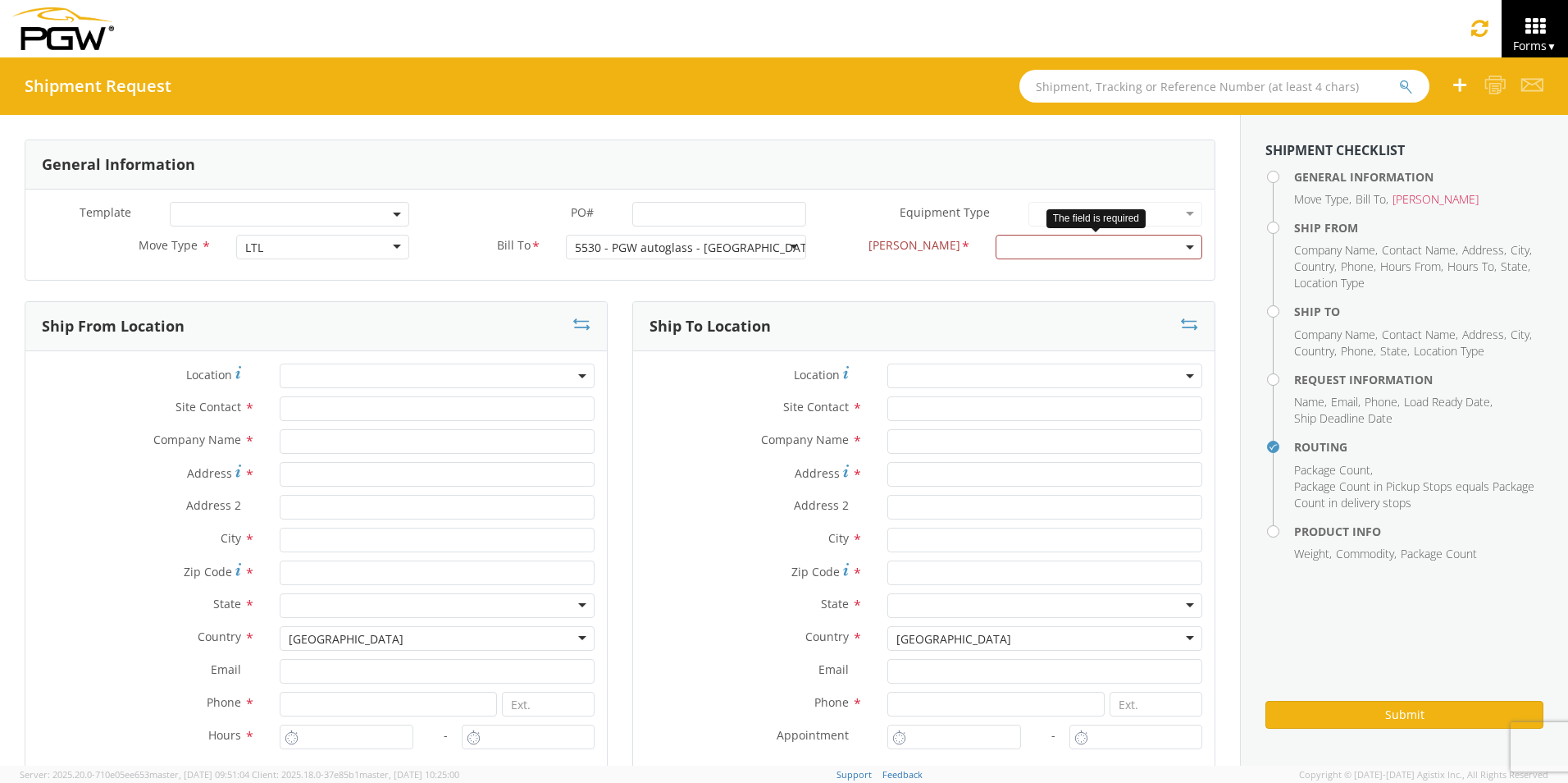
click at [1025, 249] on span at bounding box center [1099, 247] width 206 height 25
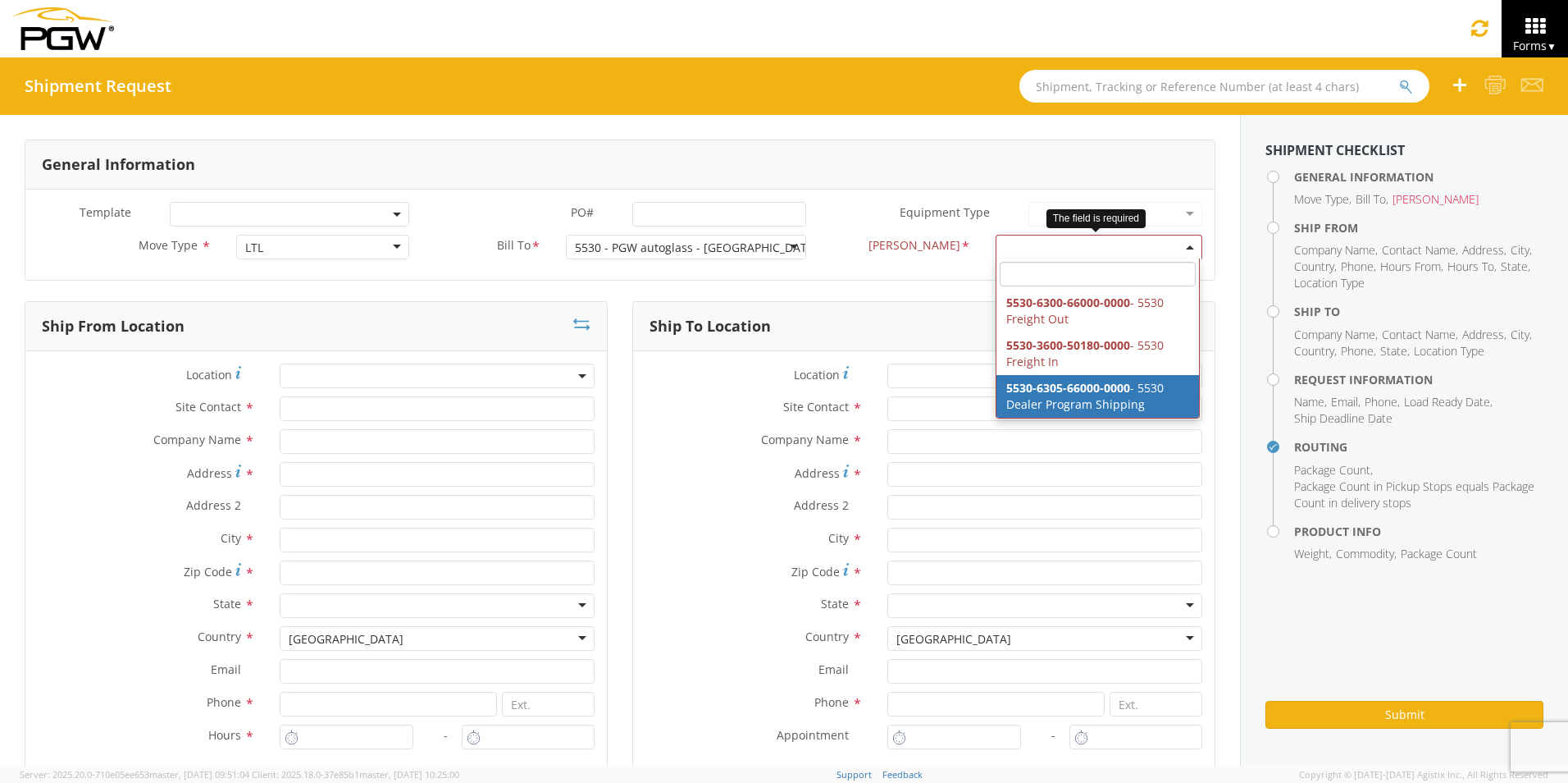
select select "5530-6305-66000-0000"
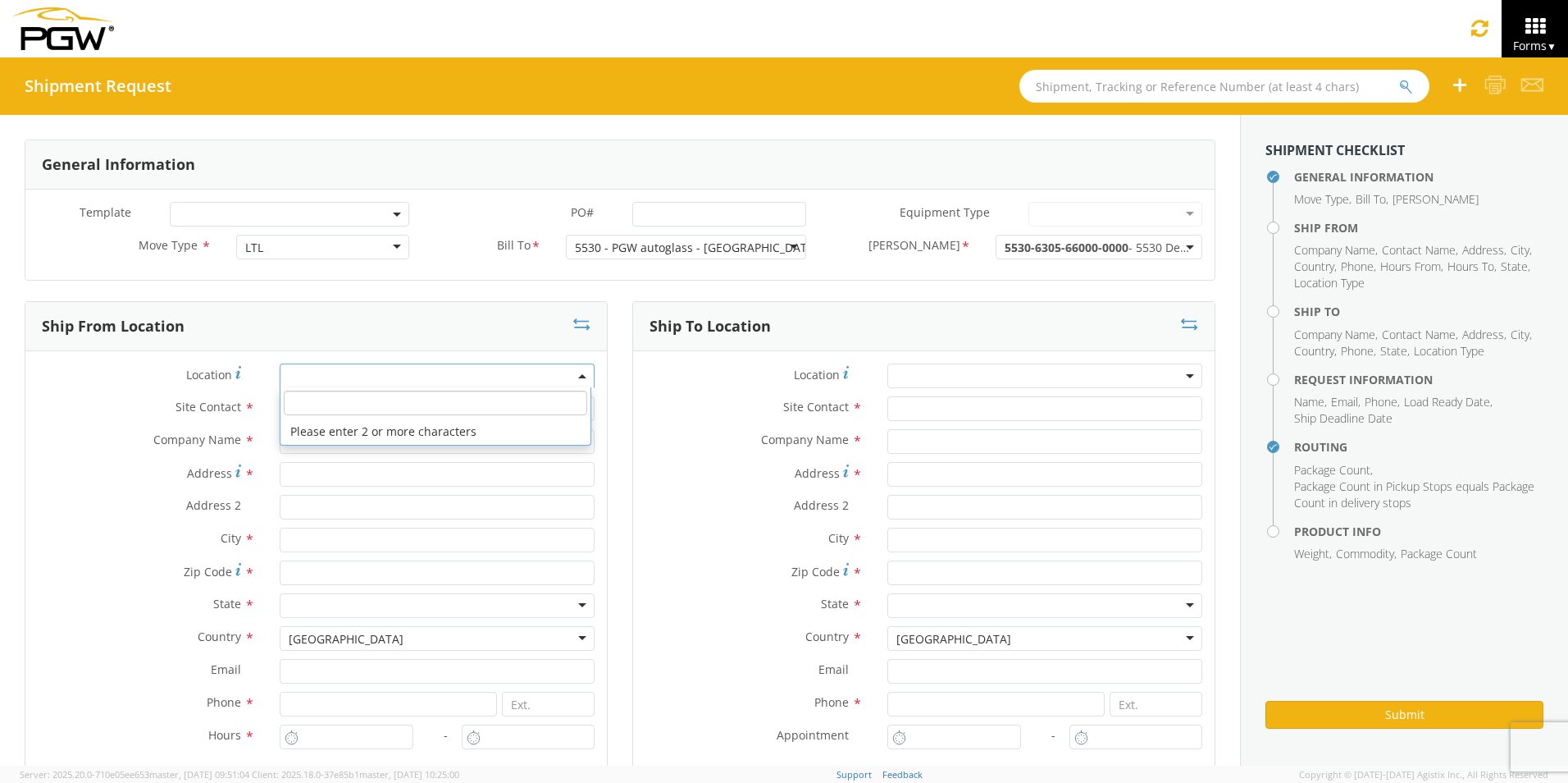
click at [392, 372] on span at bounding box center [436, 375] width 315 height 25
click at [355, 400] on input "search" at bounding box center [436, 402] width 303 height 25
type input "5530"
type input "5530 Branch Manager"
type input "5530 - PGW autoglass - [GEOGRAPHIC_DATA]"
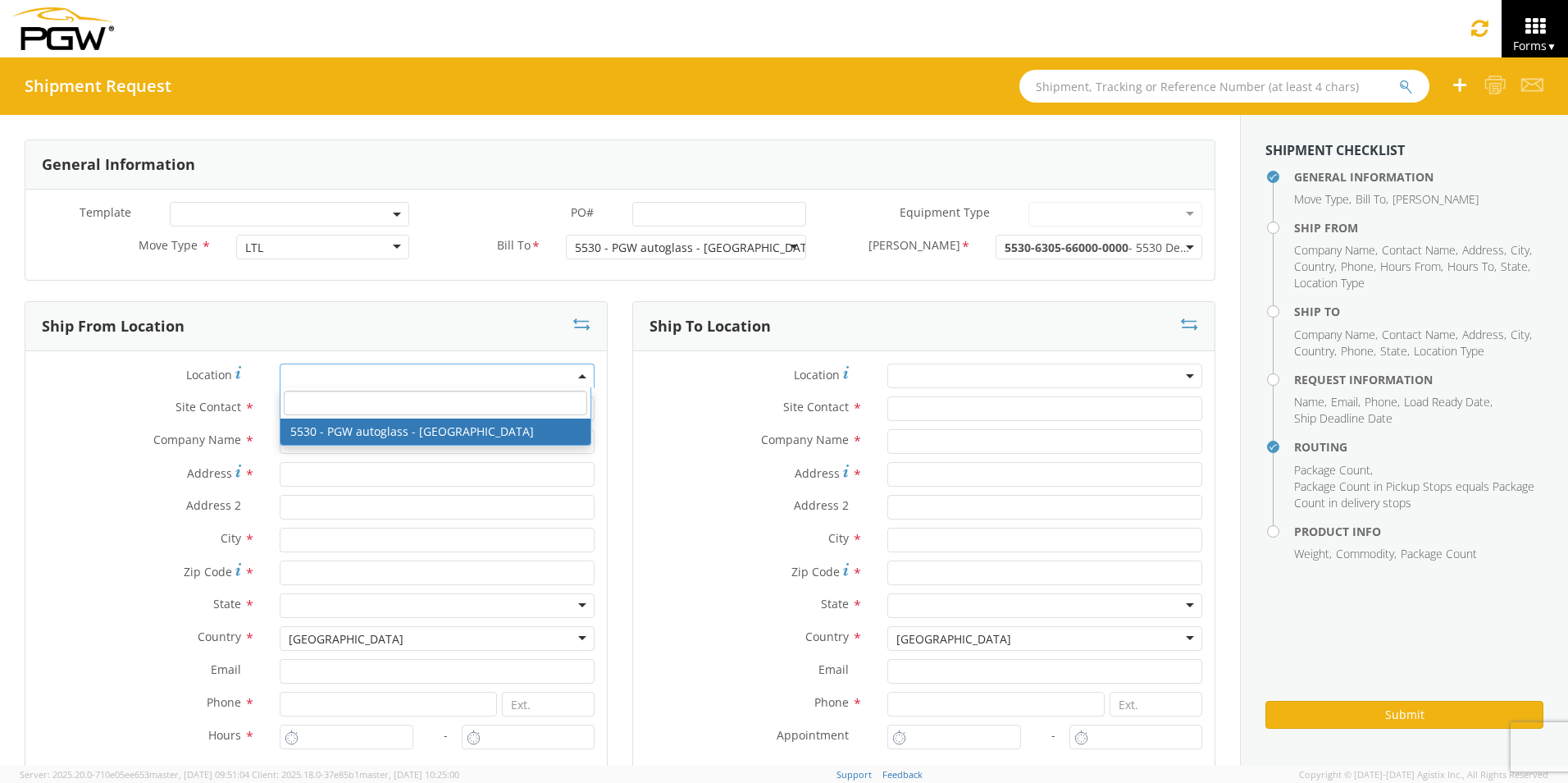
type input "[STREET_ADDRESS]"
type input "Bldg. 300. Ste. 330"
type input "[GEOGRAPHIC_DATA]"
type input "37217"
type input "[EMAIL_ADDRESS][DOMAIN_NAME]"
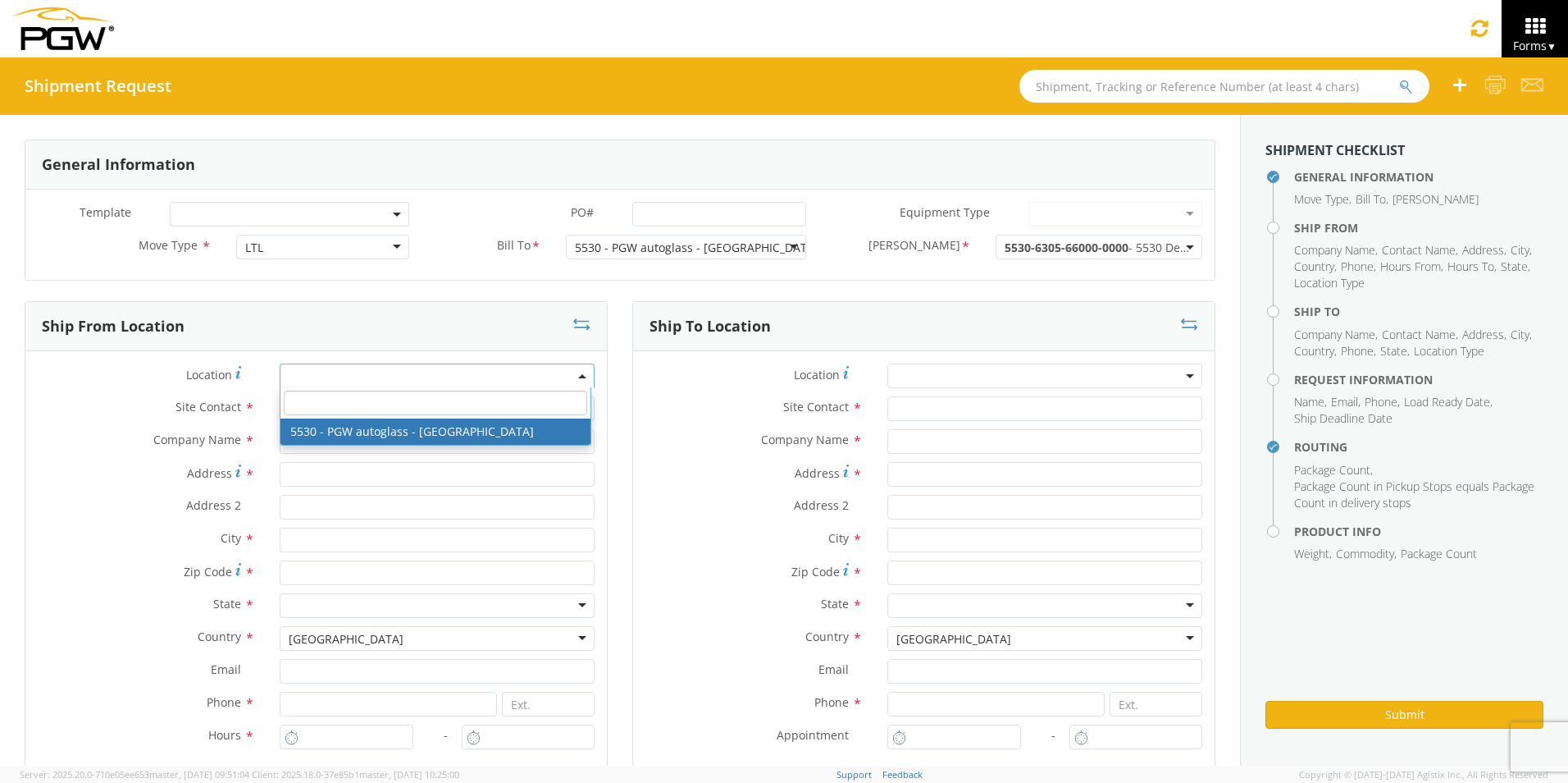
type input "[PHONE_NUMBER]"
type input "8:00 AM"
type input "5:00 PM"
select select "28357"
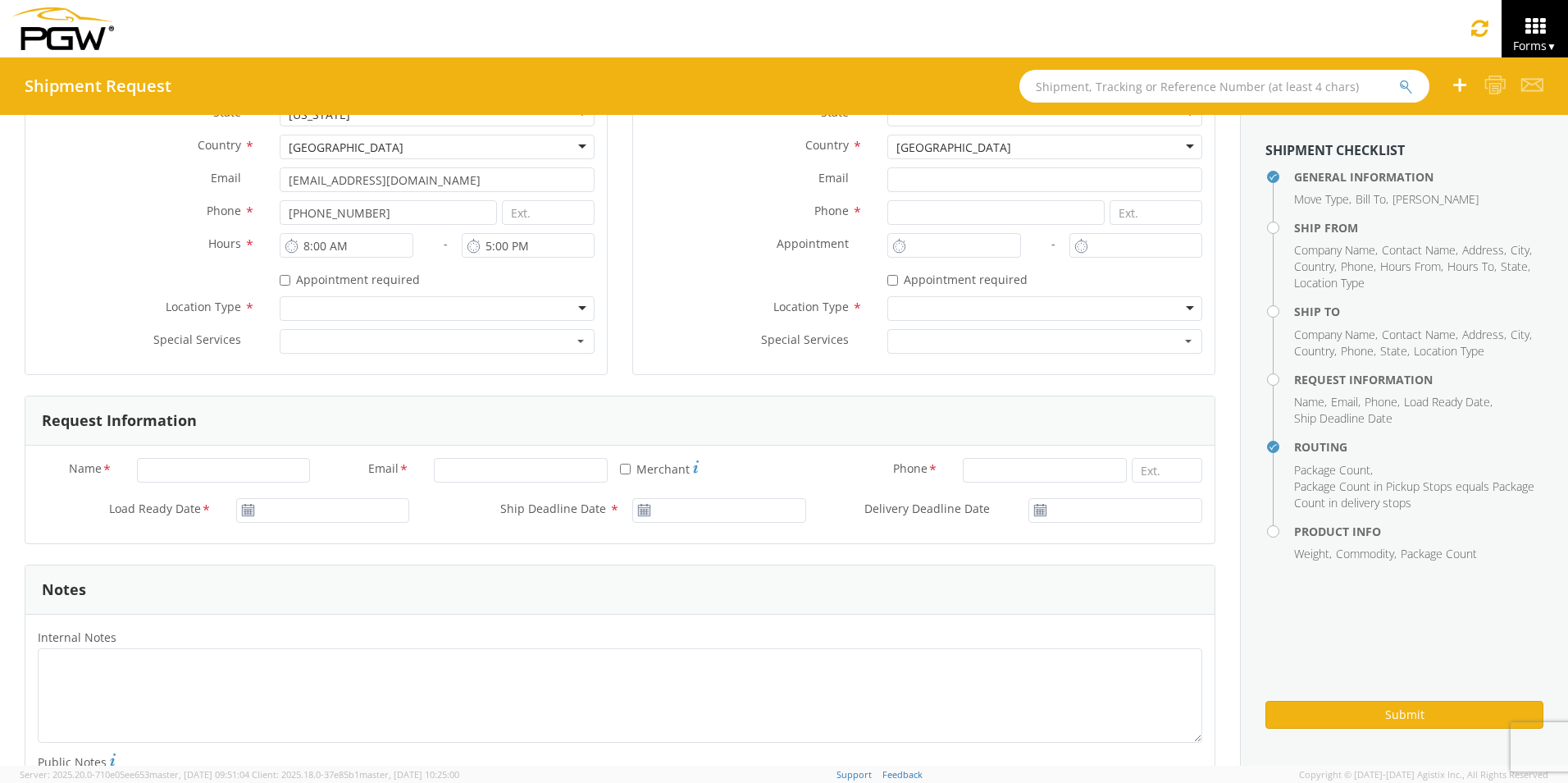
scroll to position [492, 0]
click at [313, 309] on div at bounding box center [436, 307] width 315 height 25
click at [912, 312] on div at bounding box center [1044, 307] width 315 height 25
drag, startPoint x: 920, startPoint y: 356, endPoint x: 911, endPoint y: 348, distance: 12.0
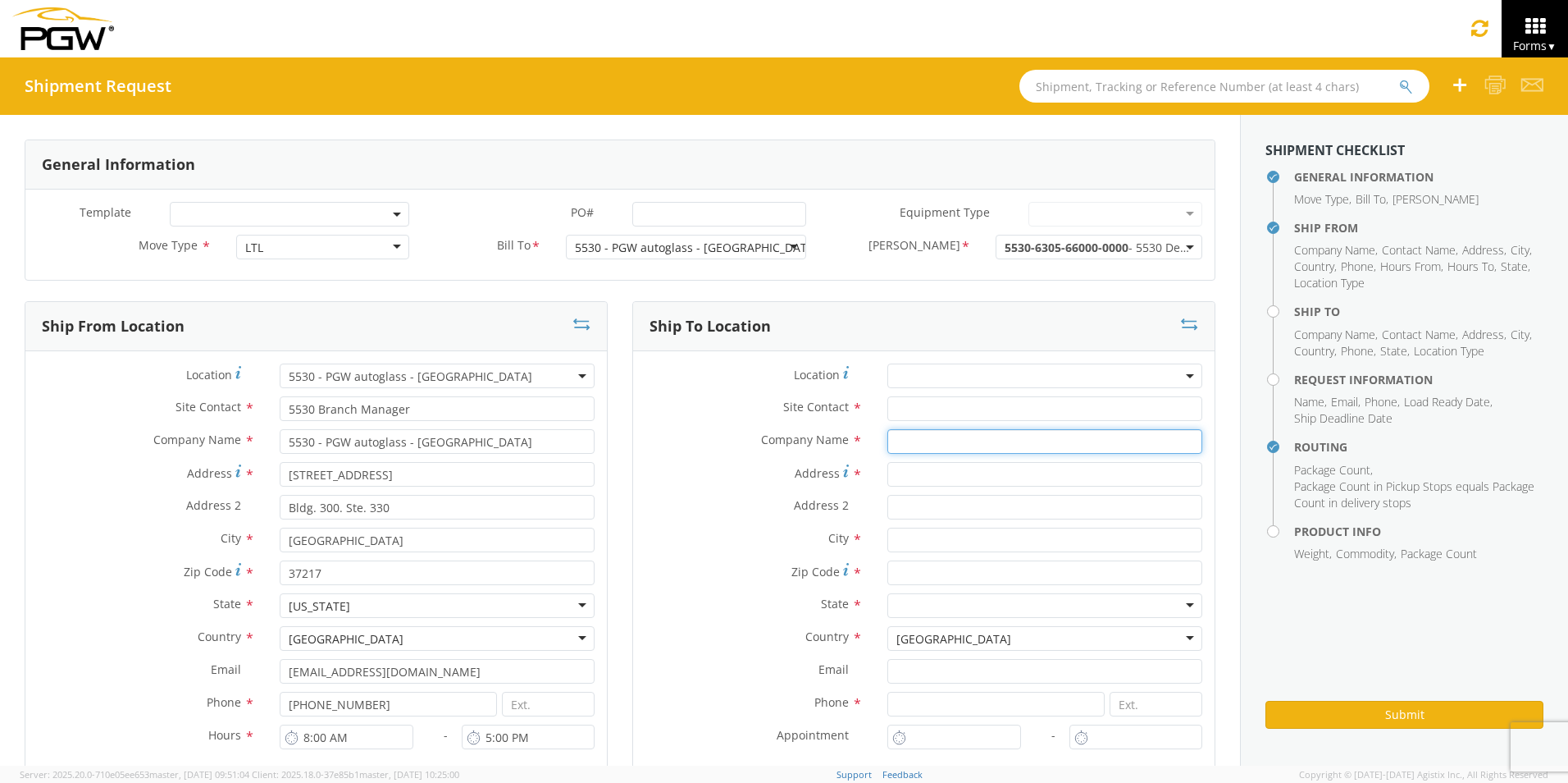
click at [916, 442] on input "text" at bounding box center [1044, 441] width 315 height 25
type input "[PERSON_NAME] Cadillac Mt. [PERSON_NAME]"
click at [931, 475] on input "Address *" at bounding box center [1044, 474] width 315 height 25
type input "[STREET_ADDRESS]"
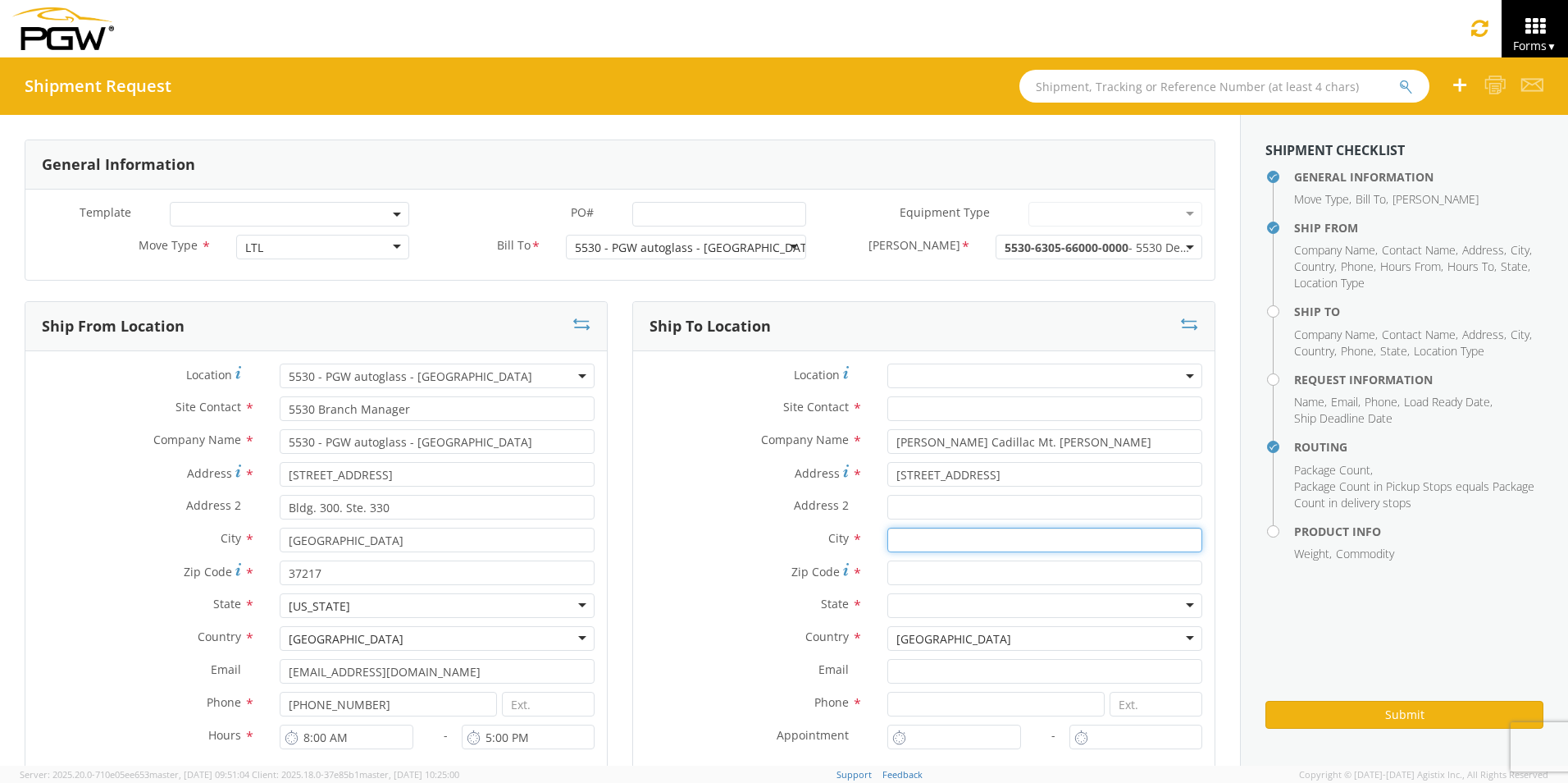
click at [901, 539] on input "text" at bounding box center [1044, 539] width 315 height 25
type input "Mount [PERSON_NAME]"
click at [957, 572] on input "Zip Code *" at bounding box center [1044, 572] width 315 height 25
type input "37122"
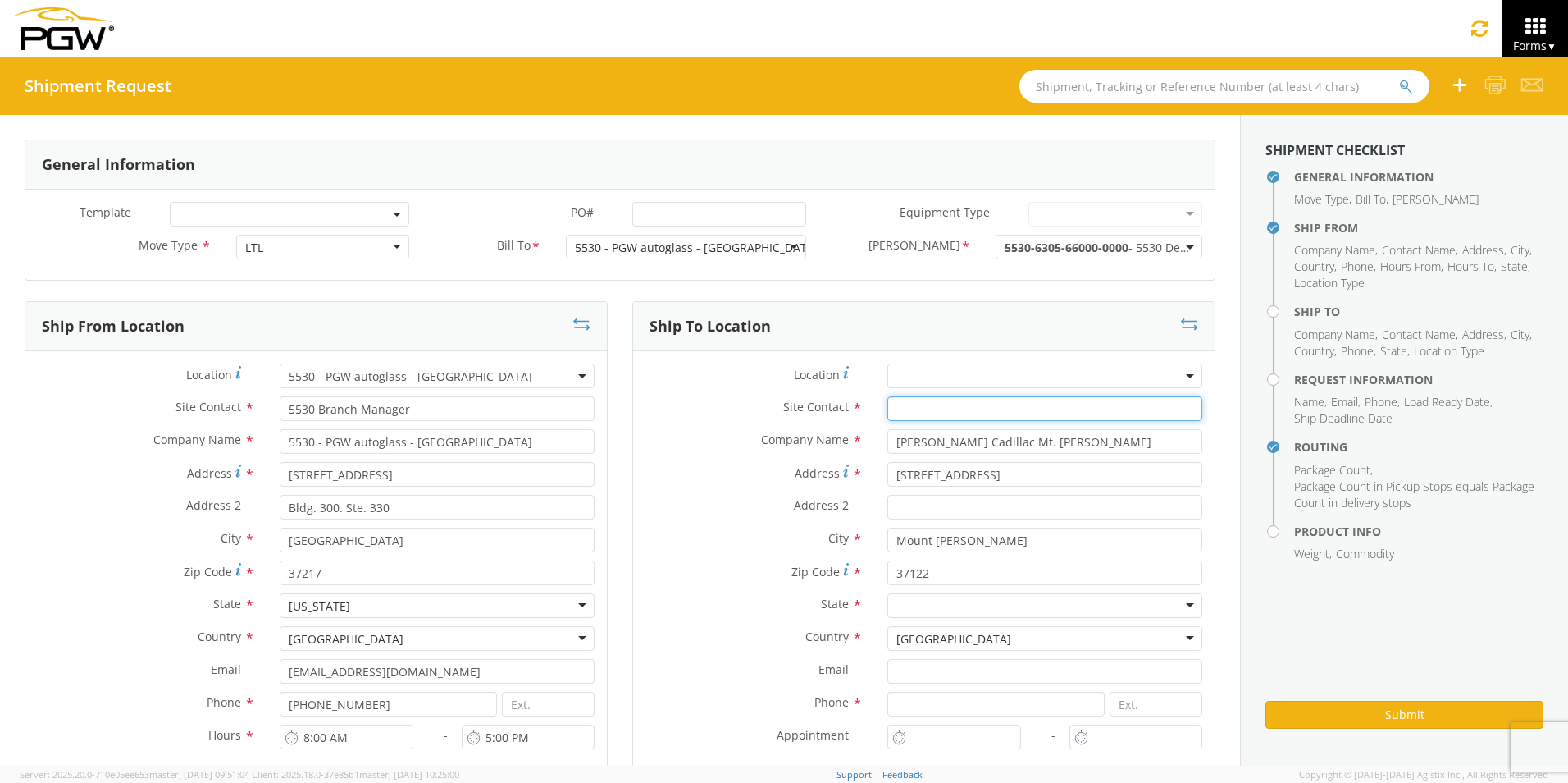
click at [922, 412] on input "text" at bounding box center [1044, 408] width 315 height 25
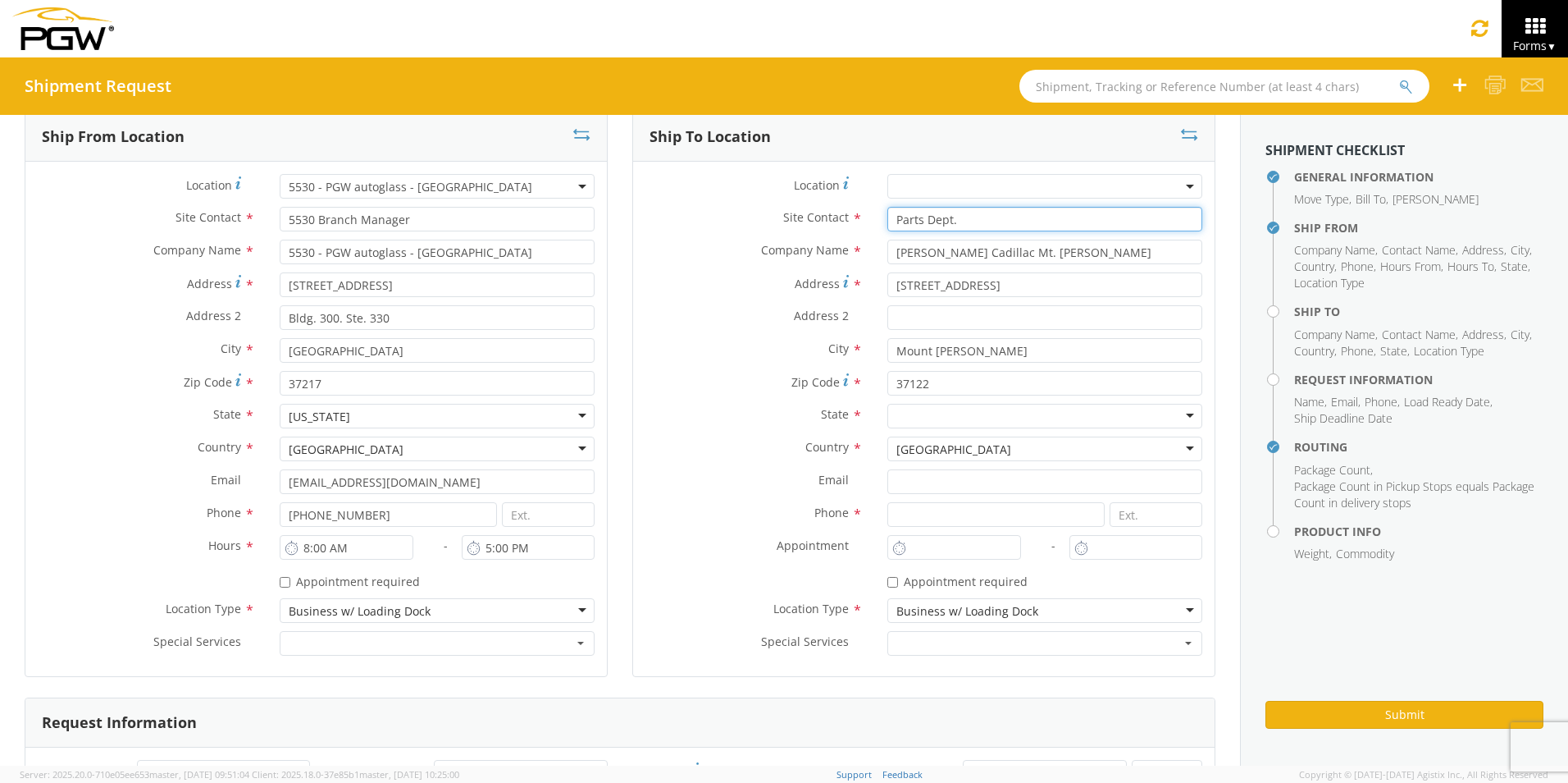
scroll to position [246, 0]
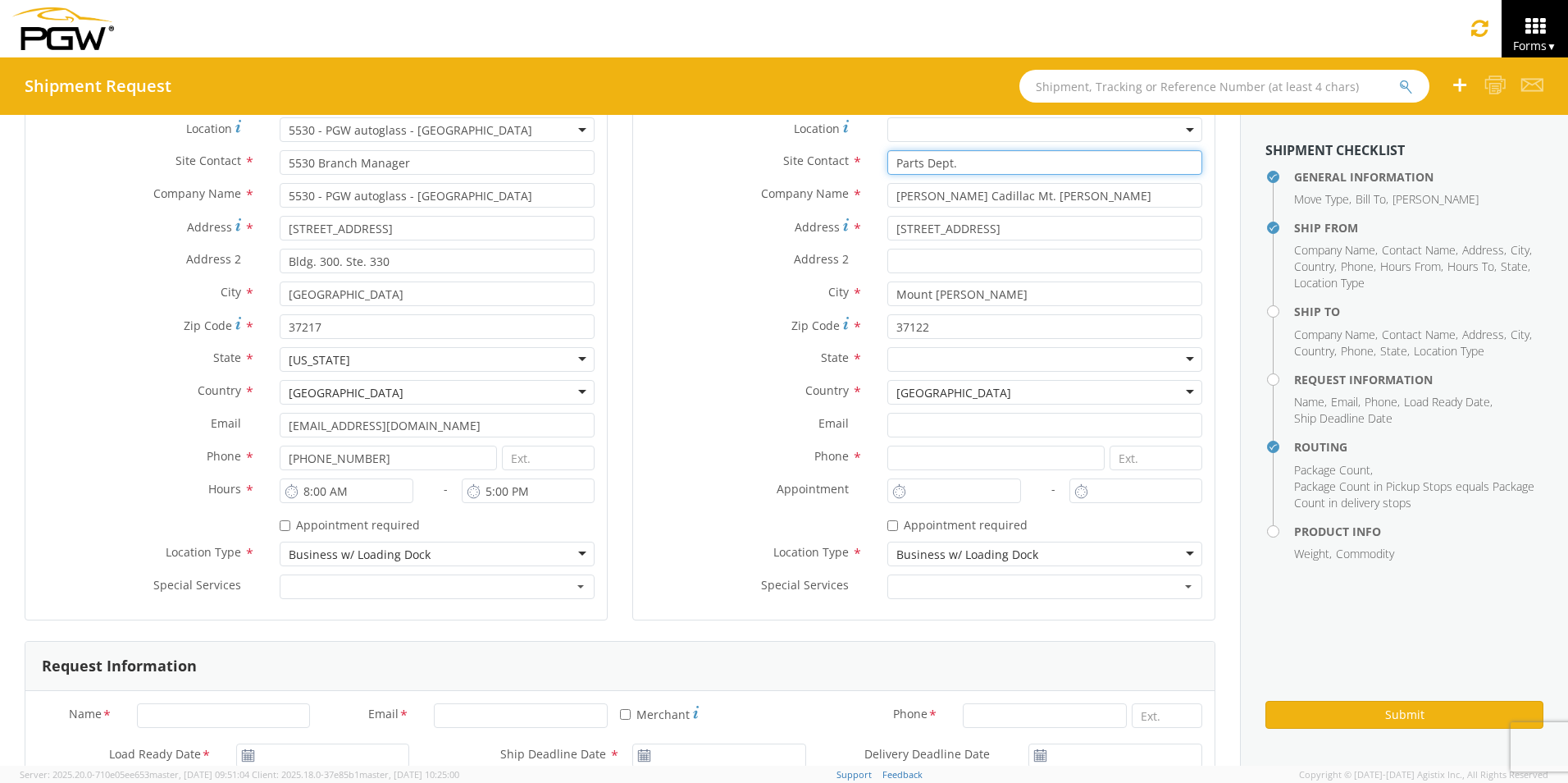
type input "Parts Dept."
click at [917, 363] on div at bounding box center [1044, 359] width 315 height 25
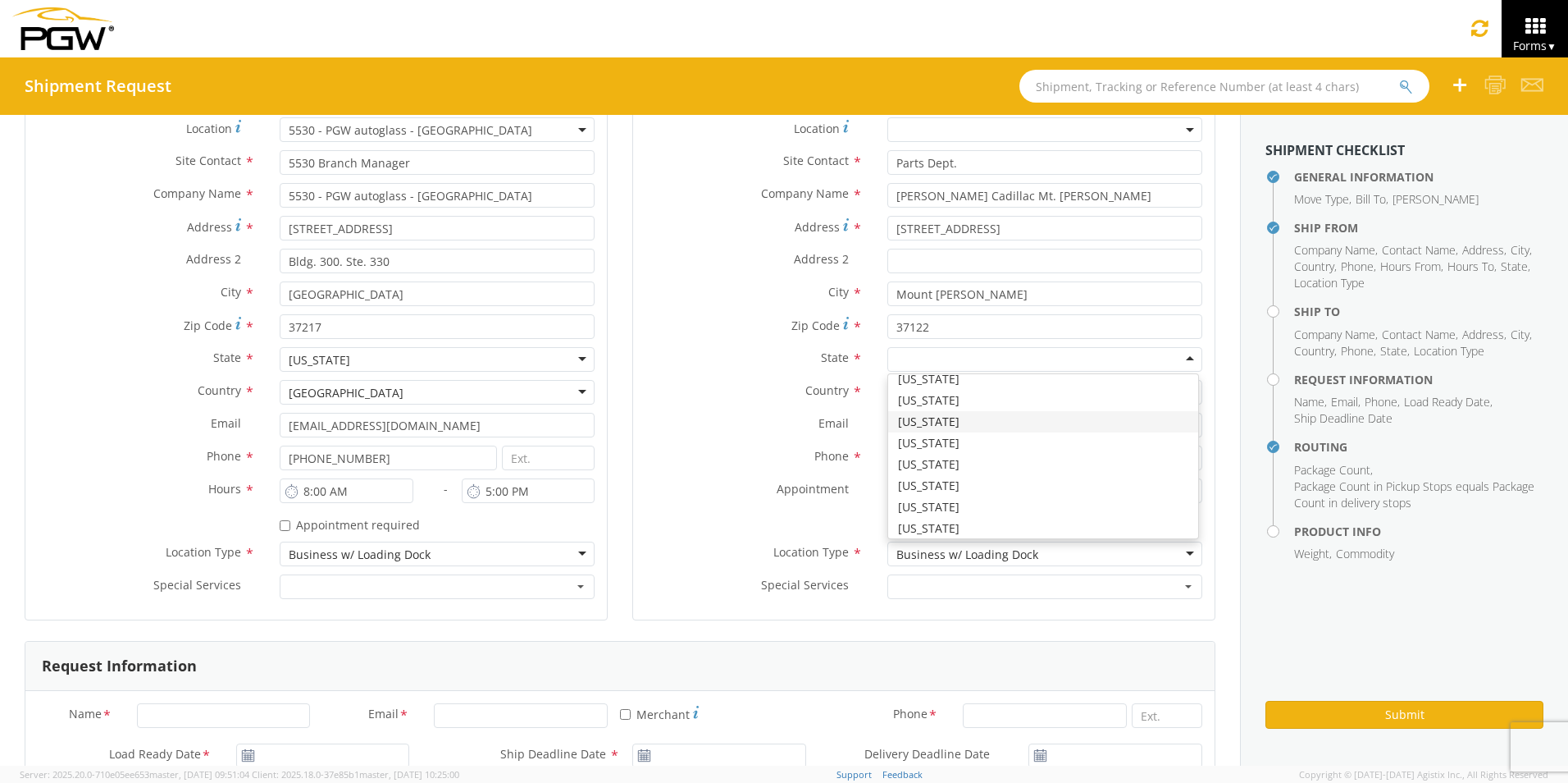
scroll to position [902, 0]
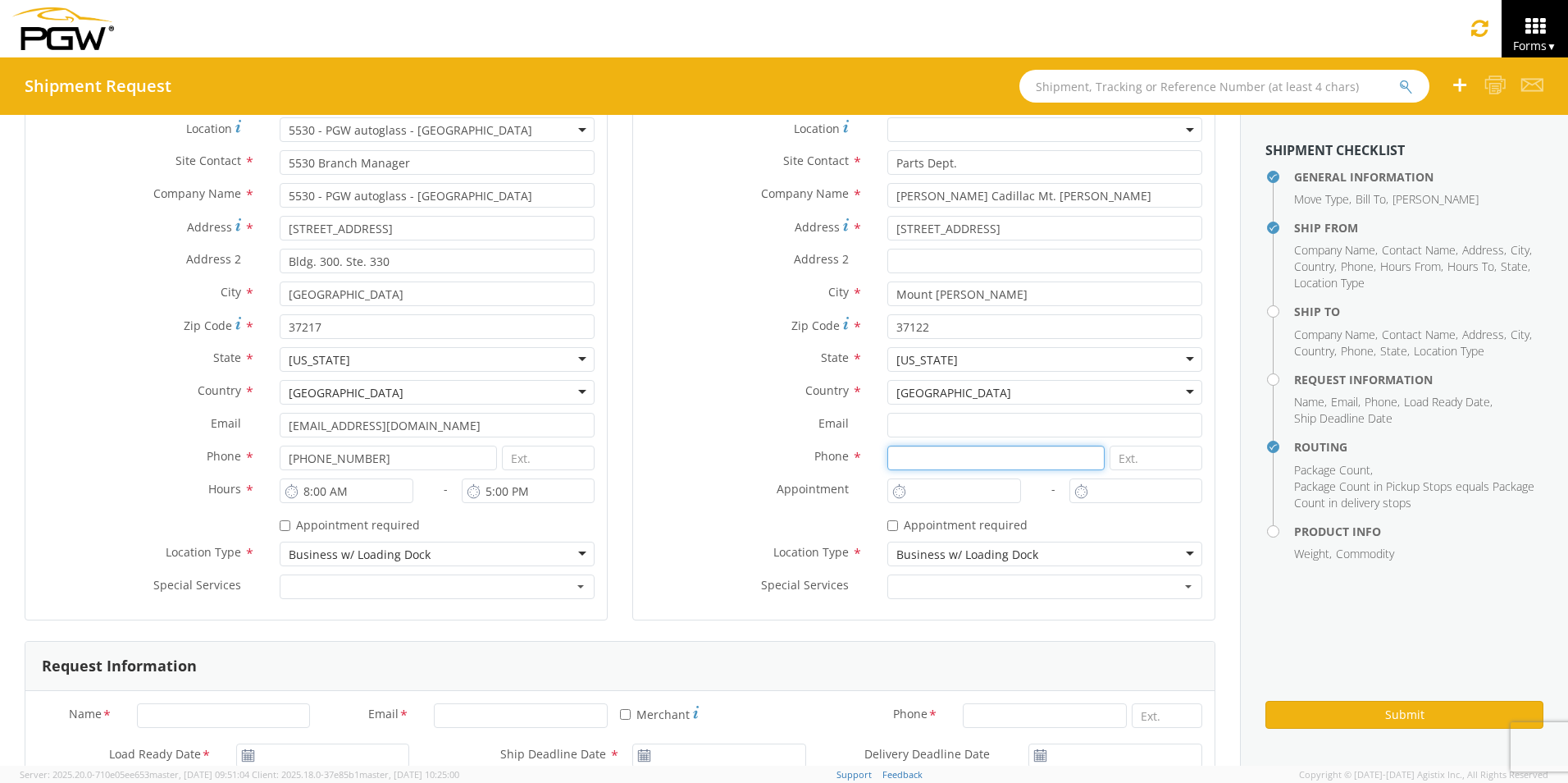
click at [910, 457] on input at bounding box center [995, 457] width 217 height 25
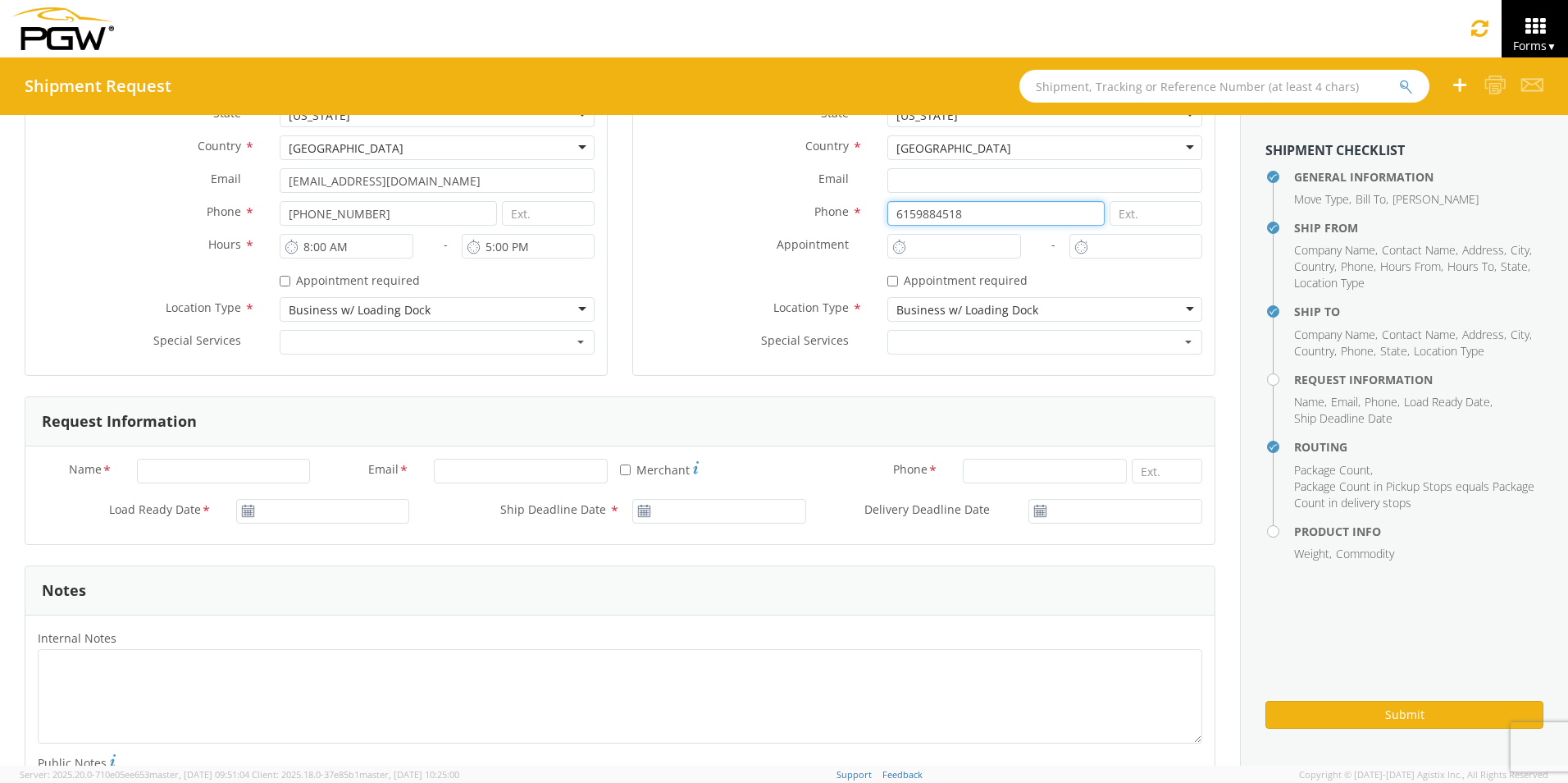
scroll to position [492, 0]
type input "6159884518"
click at [210, 468] on input "Name *" at bounding box center [223, 469] width 174 height 25
type input "[PERSON_NAME]"
click at [476, 472] on input "Email *" at bounding box center [520, 469] width 174 height 25
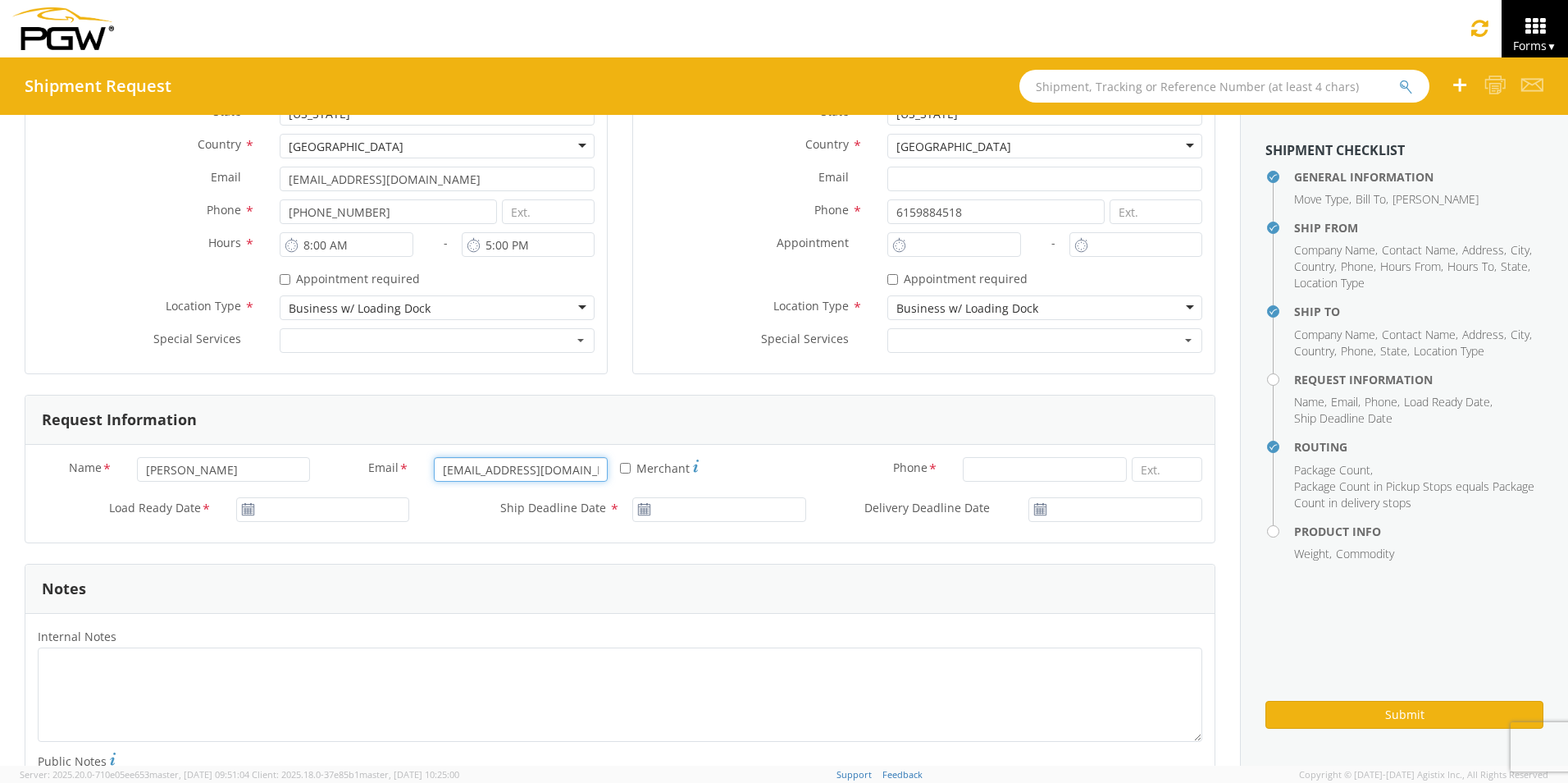
type input "[EMAIL_ADDRESS][DOMAIN_NAME]"
click at [1007, 475] on input at bounding box center [1045, 469] width 165 height 25
type input "6156424703"
type input "[DATE]"
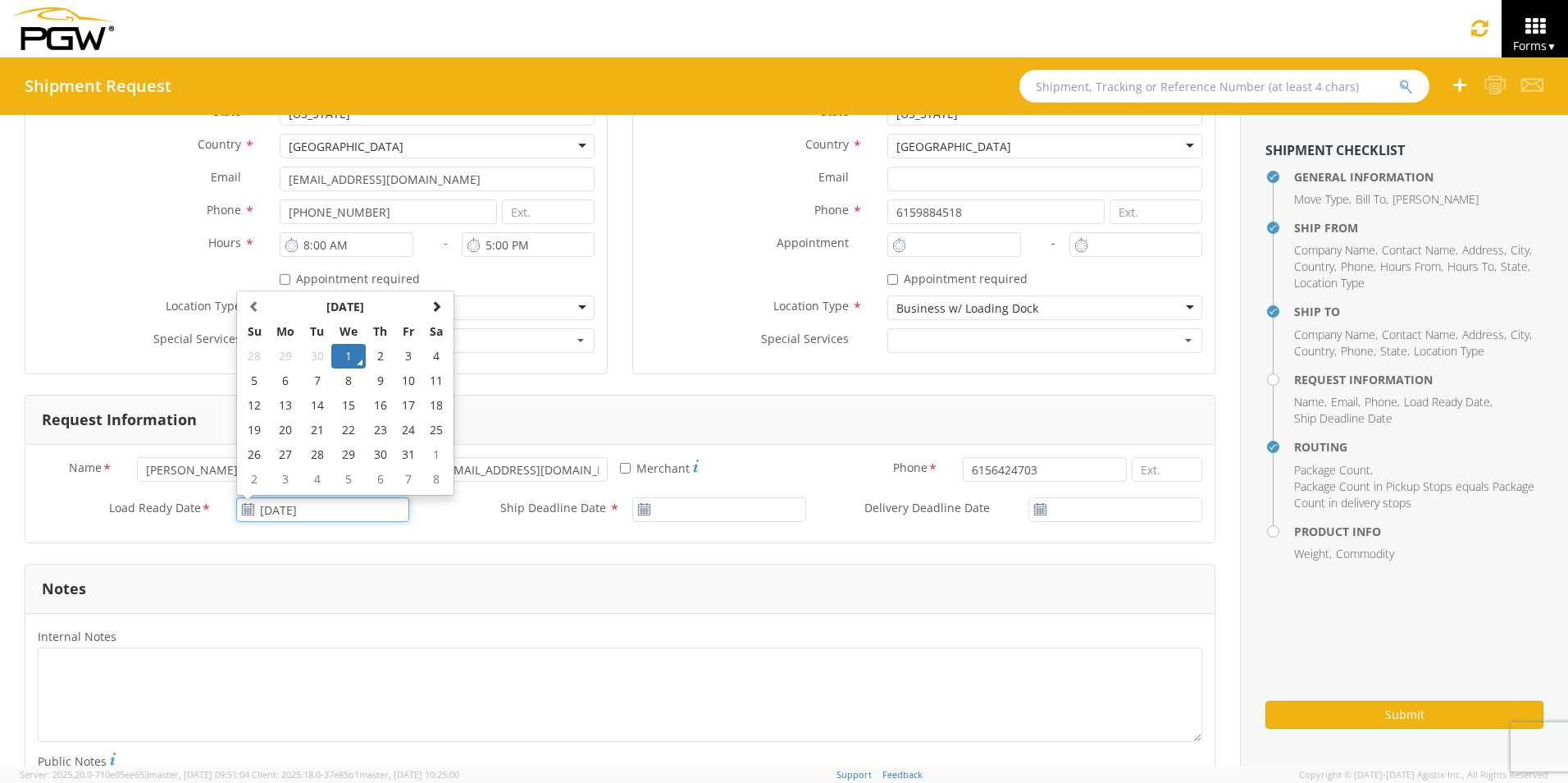
click at [343, 507] on input "[DATE]" at bounding box center [322, 509] width 174 height 25
click at [348, 358] on td "1" at bounding box center [348, 355] width 34 height 25
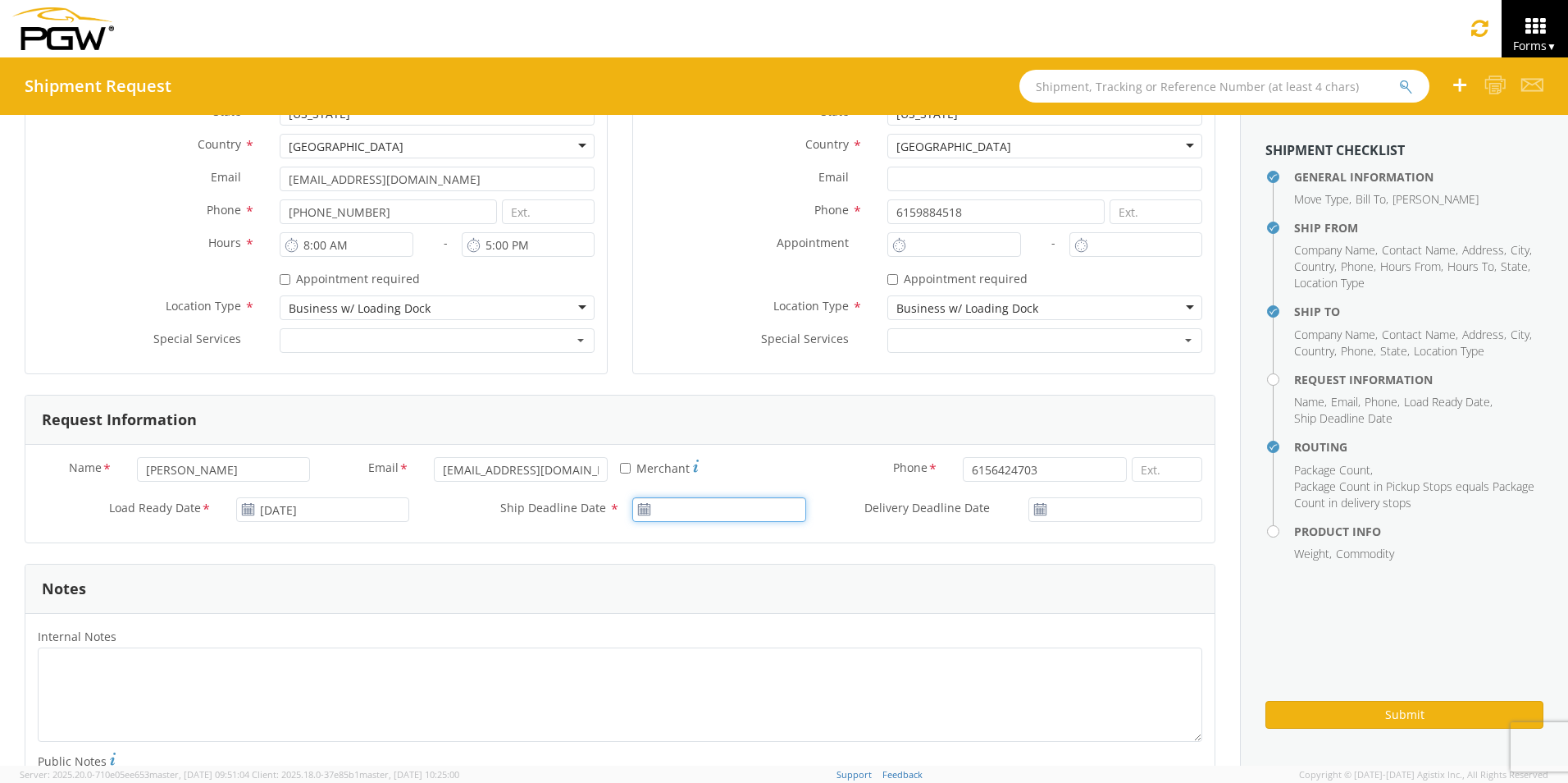
type input "[DATE]"
click at [718, 512] on input "[DATE]" at bounding box center [719, 509] width 174 height 25
click at [743, 354] on td "1" at bounding box center [745, 355] width 34 height 25
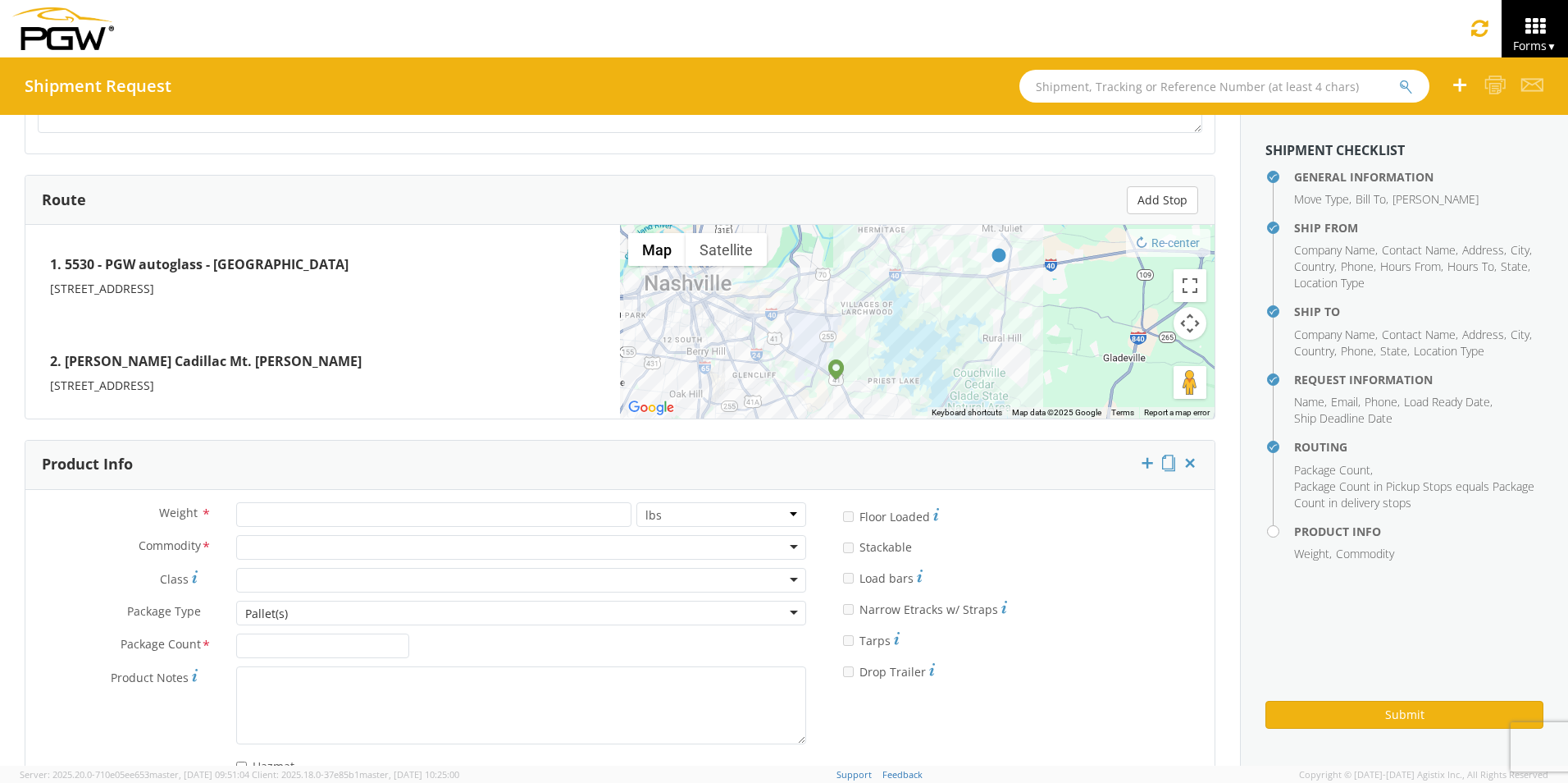
scroll to position [1231, 0]
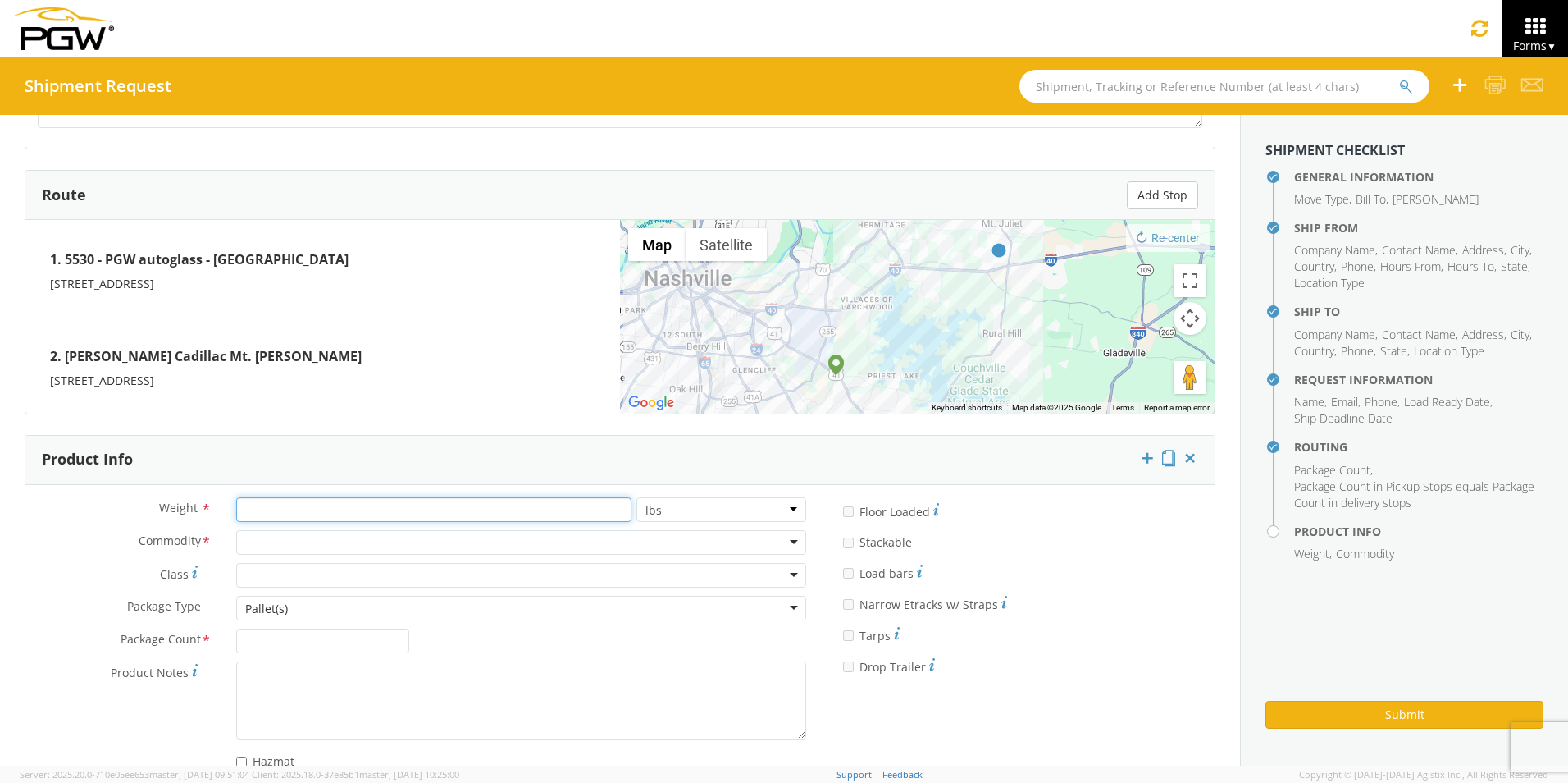
click at [322, 510] on input "number" at bounding box center [434, 509] width 395 height 25
type input "75"
click at [325, 541] on div at bounding box center [521, 542] width 570 height 25
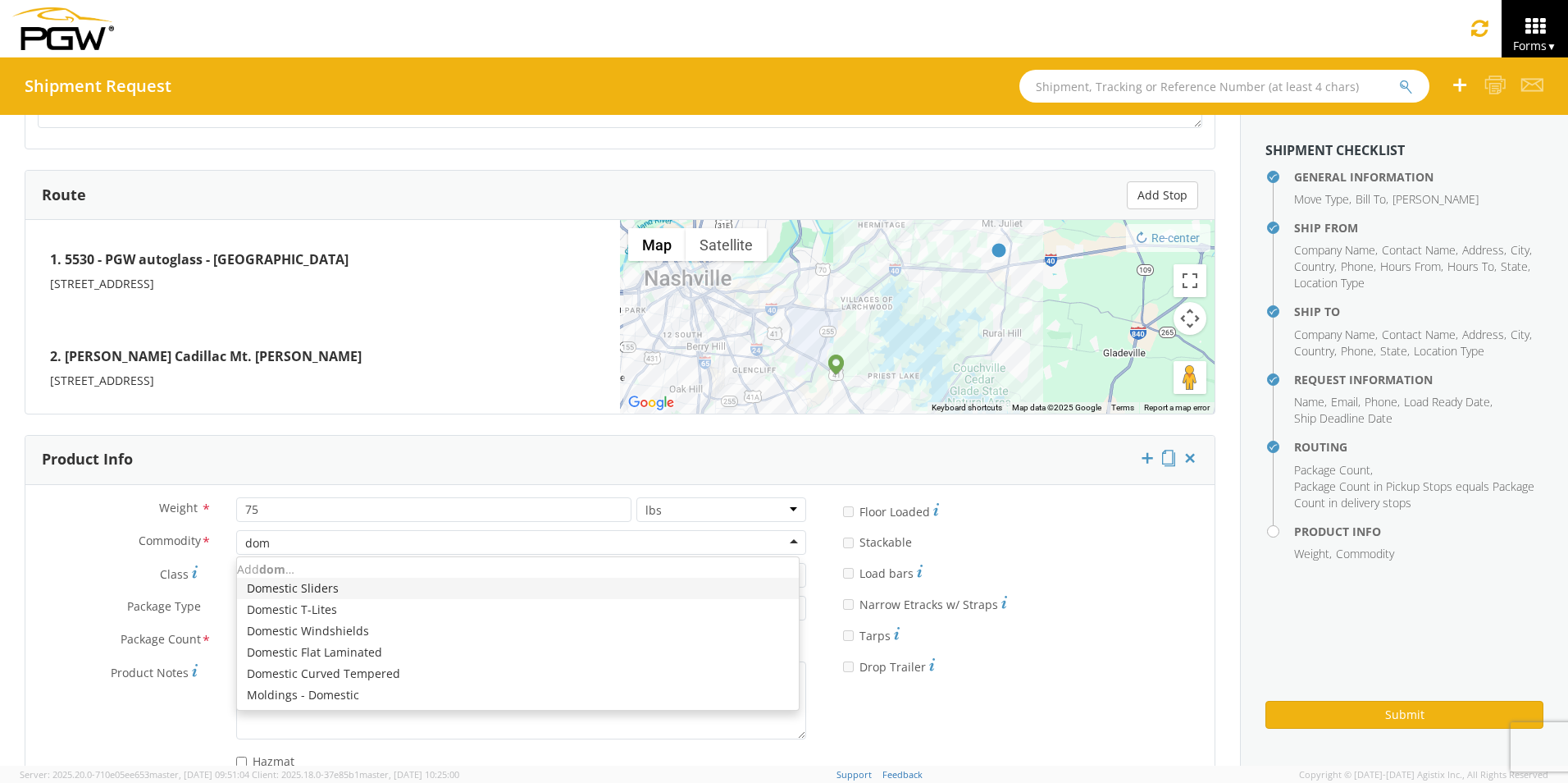
scroll to position [0, 0]
type input "dome"
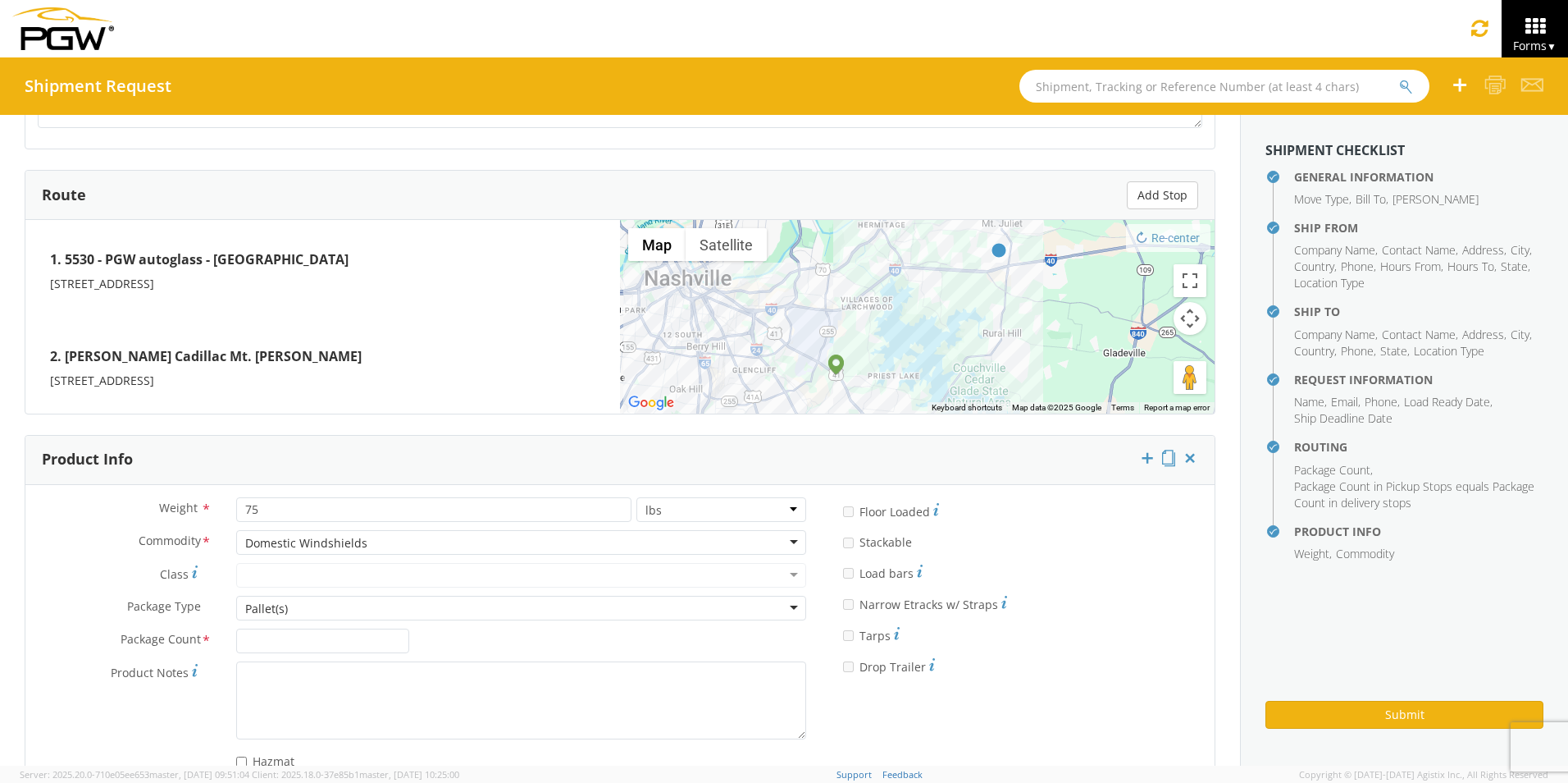
click at [307, 611] on div "Pallet(s)" at bounding box center [521, 608] width 570 height 25
click at [290, 640] on input "Package Count *" at bounding box center [322, 640] width 174 height 25
type input "1"
click at [1401, 724] on button "Submit" at bounding box center [1404, 714] width 278 height 28
